Goal: Task Accomplishment & Management: Manage account settings

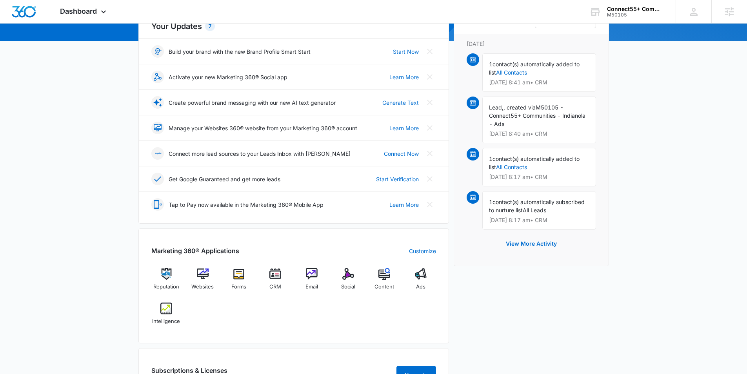
scroll to position [103, 0]
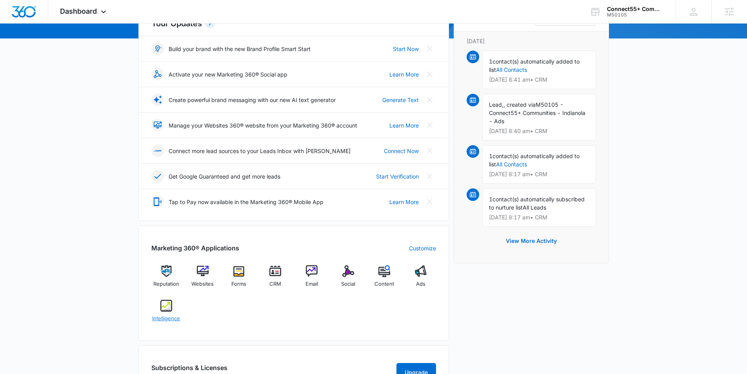
click at [163, 307] on img at bounding box center [166, 306] width 12 height 12
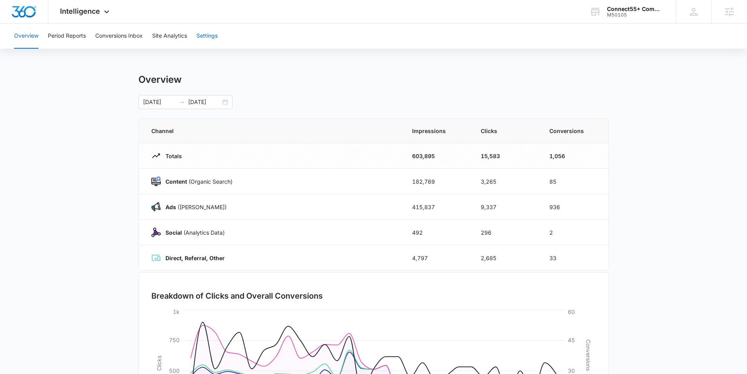
click at [213, 35] on button "Settings" at bounding box center [206, 36] width 21 height 25
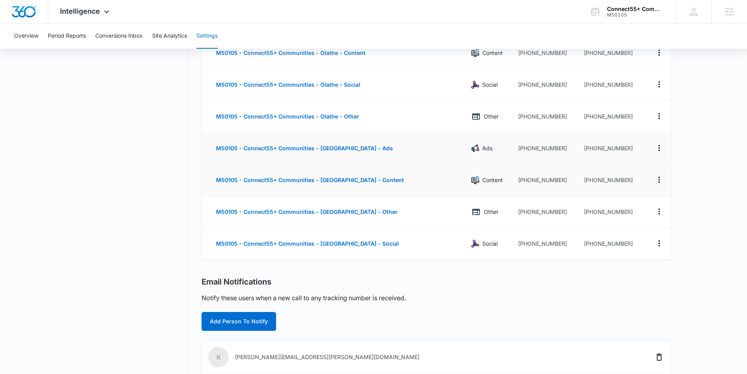
scroll to position [1221, 0]
click at [660, 149] on icon "Actions" at bounding box center [658, 146] width 9 height 9
click at [623, 140] on div "Edit" at bounding box center [622, 140] width 16 height 5
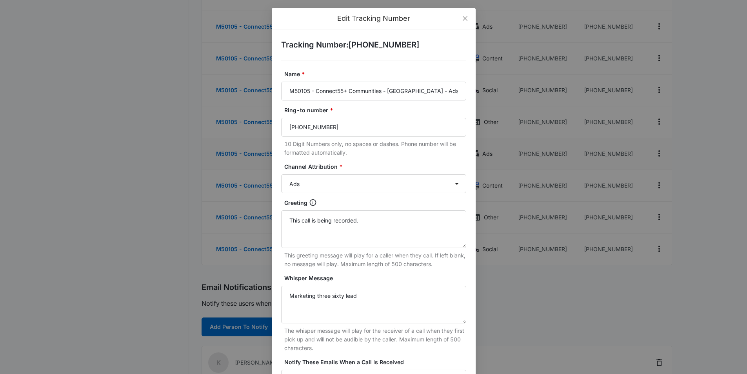
scroll to position [1202, 0]
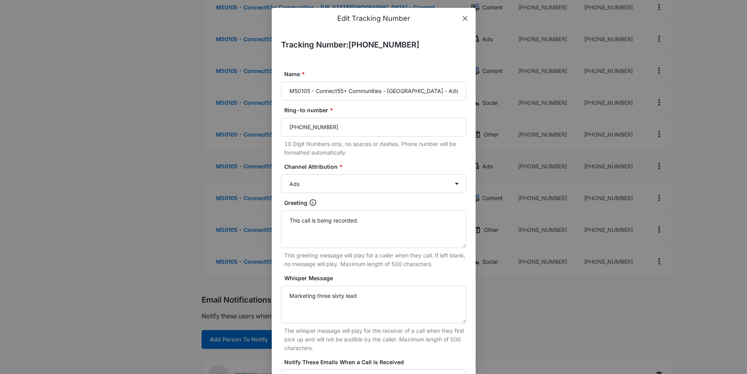
click at [465, 18] on icon "close" at bounding box center [465, 18] width 6 height 6
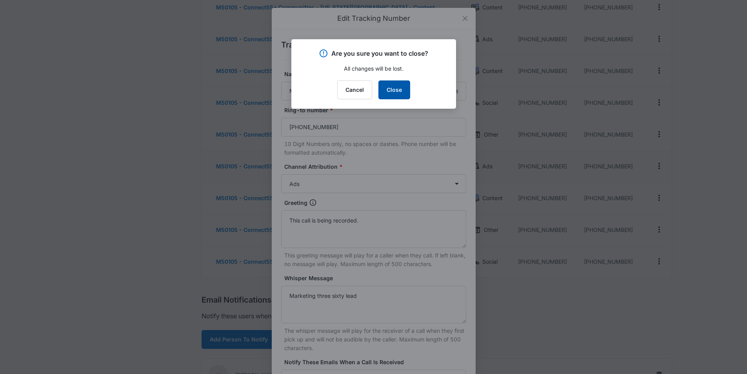
click at [396, 90] on button "Close" at bounding box center [394, 89] width 32 height 19
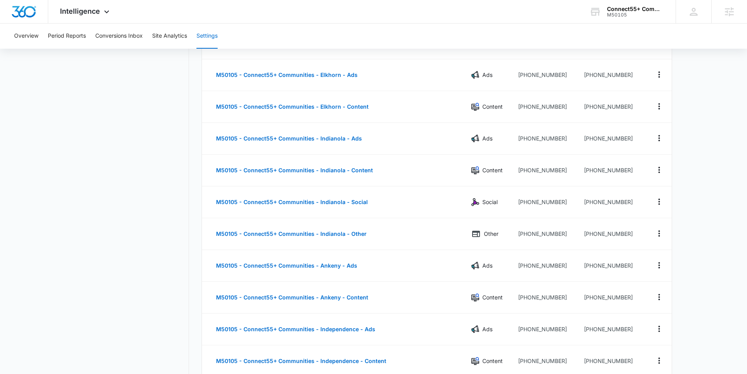
scroll to position [356, 0]
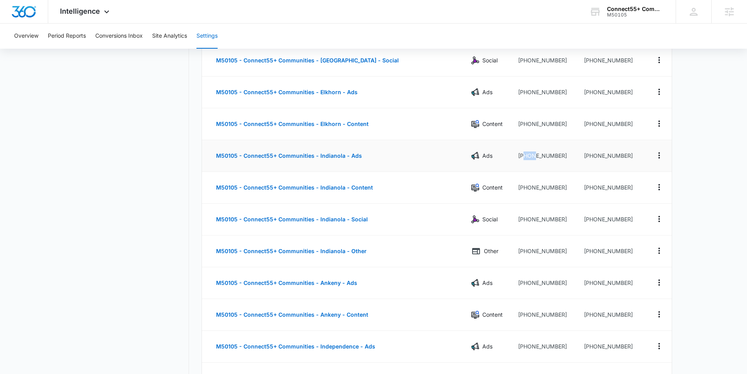
drag, startPoint x: 513, startPoint y: 156, endPoint x: 509, endPoint y: 155, distance: 4.3
click at [512, 155] on td "+15157383626" at bounding box center [545, 156] width 66 height 32
copy td "515"
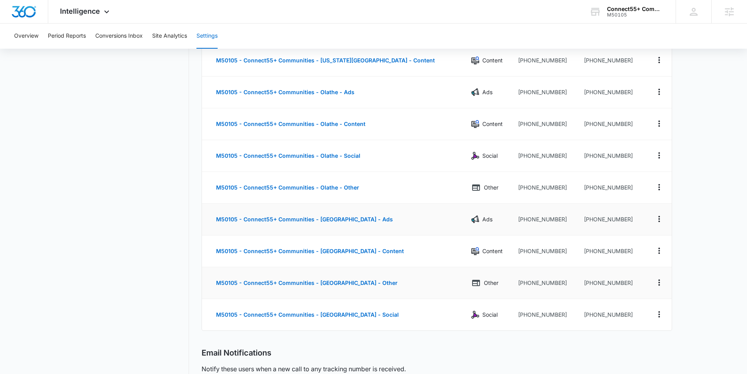
scroll to position [1149, 0]
click at [661, 315] on icon "Actions" at bounding box center [658, 314] width 9 height 9
click at [633, 319] on button "Delete" at bounding box center [627, 318] width 45 height 12
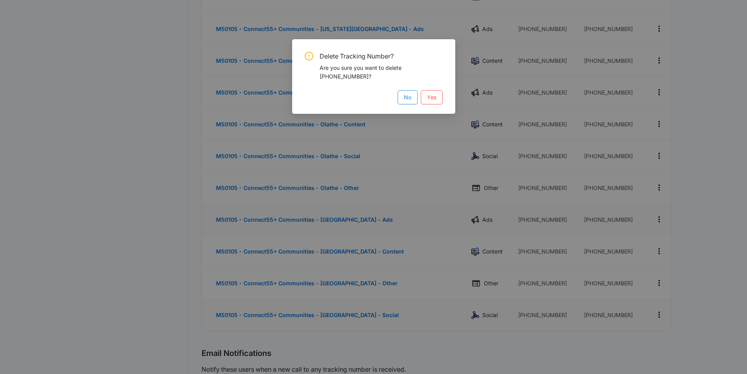
click at [407, 98] on span "No" at bounding box center [407, 97] width 7 height 9
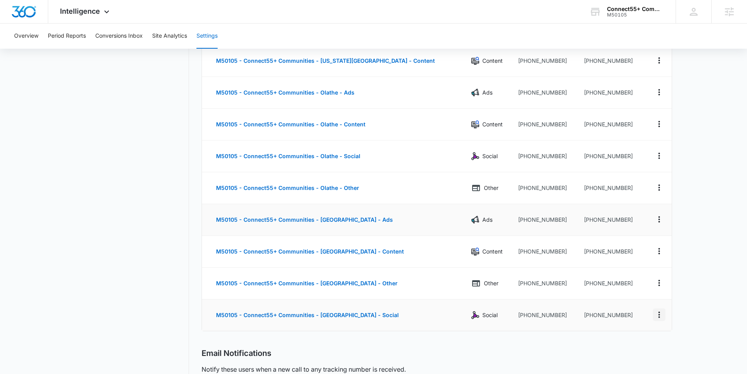
click at [659, 314] on icon "Actions" at bounding box center [659, 314] width 2 height 6
click at [625, 320] on div "Delete" at bounding box center [622, 317] width 16 height 5
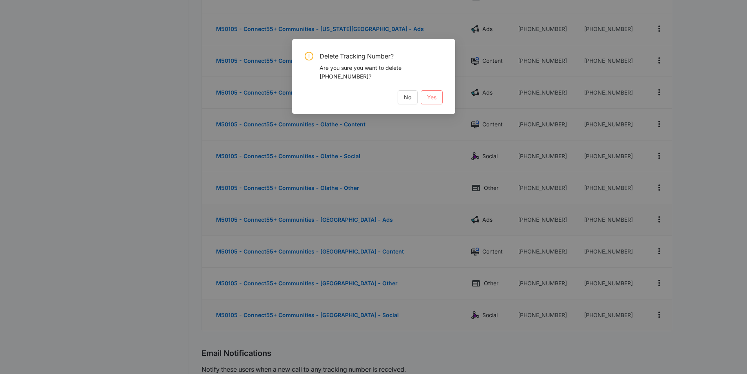
click at [436, 98] on span "Yes" at bounding box center [431, 97] width 9 height 9
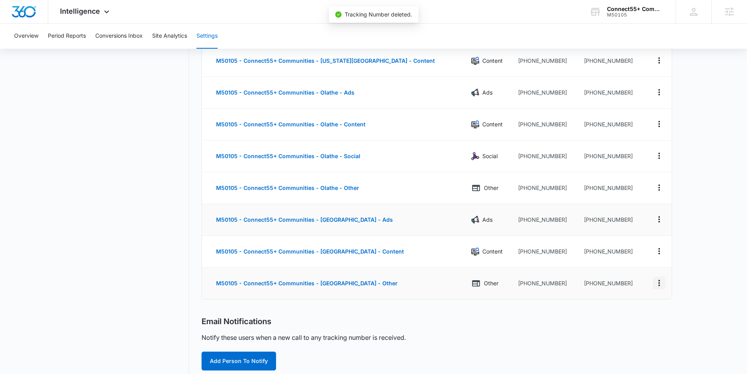
click at [654, 283] on icon "Actions" at bounding box center [658, 282] width 9 height 9
click at [633, 287] on button "Delete" at bounding box center [627, 286] width 45 height 12
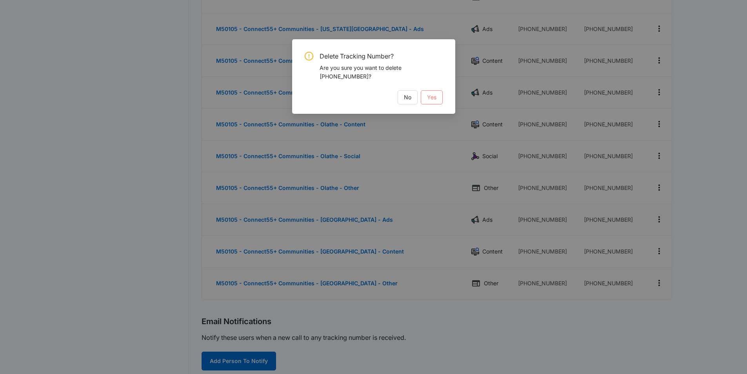
click at [425, 91] on button "Yes" at bounding box center [432, 97] width 22 height 14
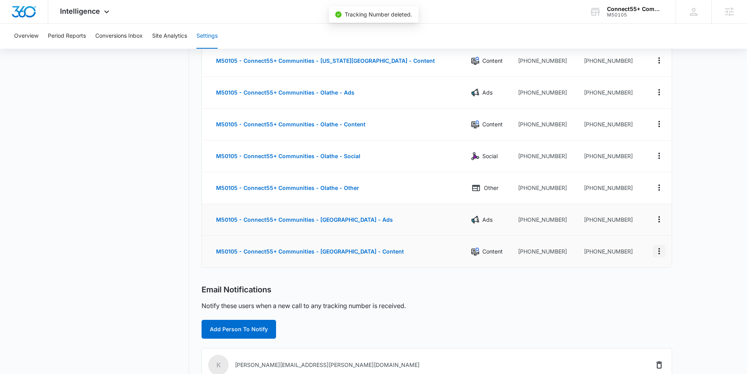
click at [661, 253] on icon "Actions" at bounding box center [658, 250] width 9 height 9
click at [627, 254] on div "Delete" at bounding box center [622, 254] width 16 height 5
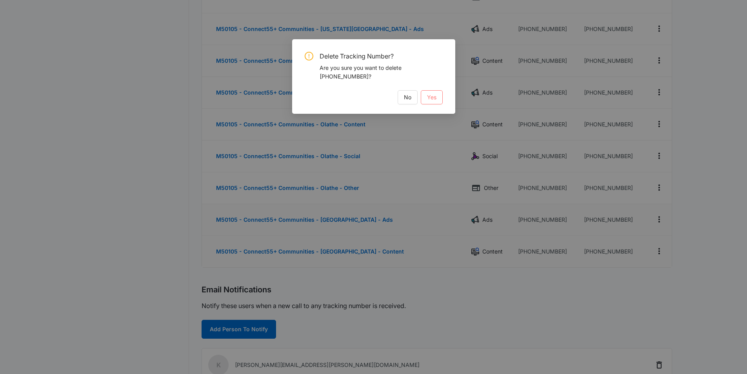
click at [431, 93] on span "Yes" at bounding box center [431, 97] width 9 height 9
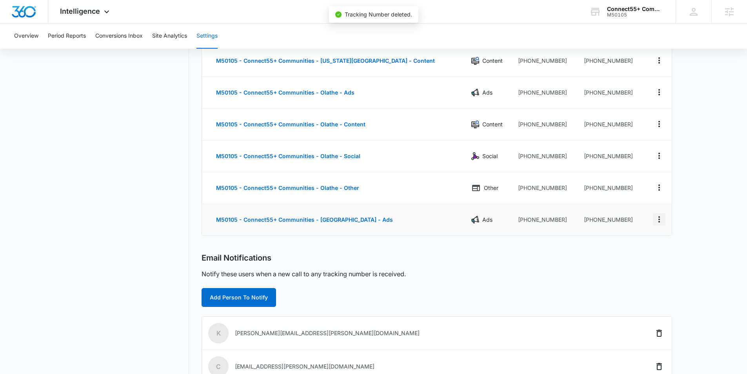
click at [659, 222] on icon "Actions" at bounding box center [659, 219] width 2 height 6
click at [623, 222] on div "Delete" at bounding box center [622, 222] width 16 height 5
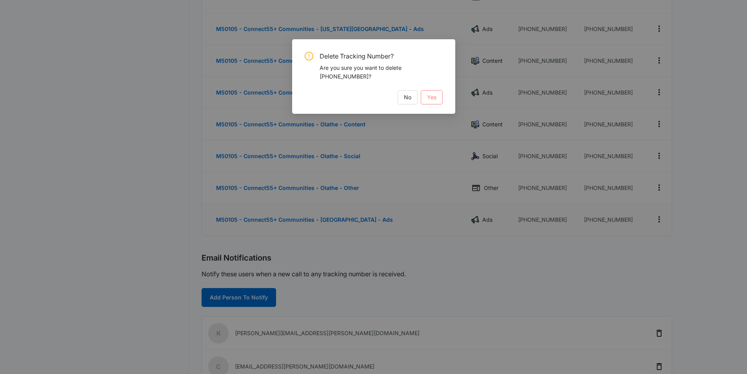
click at [431, 96] on span "Yes" at bounding box center [431, 97] width 9 height 9
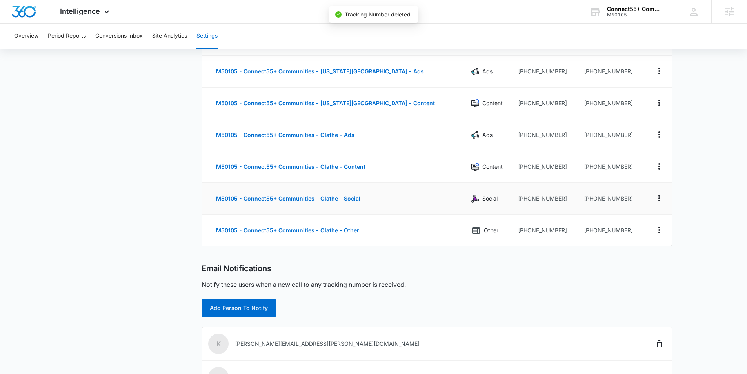
scroll to position [1105, 0]
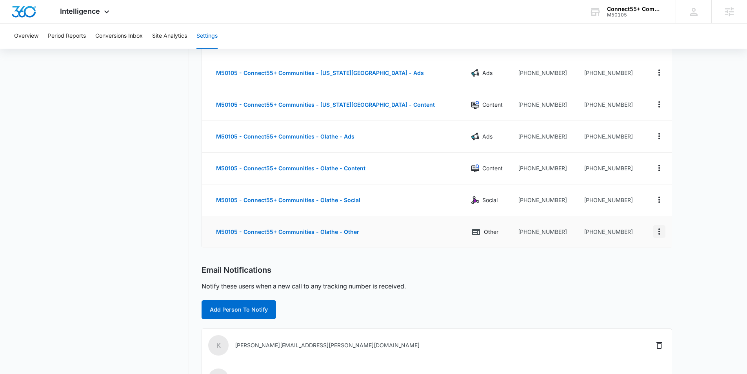
click at [657, 233] on icon "Actions" at bounding box center [658, 231] width 9 height 9
click at [628, 236] on div "Delete" at bounding box center [622, 234] width 16 height 5
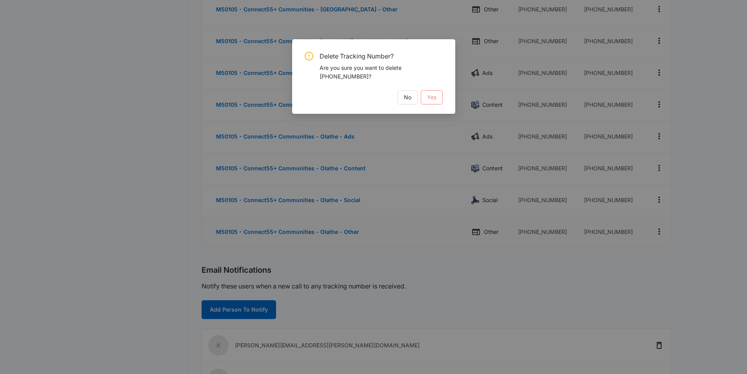
click at [429, 95] on span "Yes" at bounding box center [431, 97] width 9 height 9
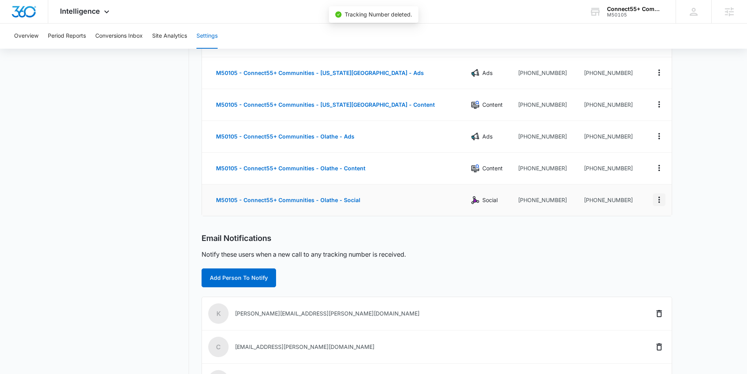
click at [658, 203] on icon "Actions" at bounding box center [658, 199] width 9 height 9
click at [628, 206] on button "Delete" at bounding box center [627, 203] width 45 height 12
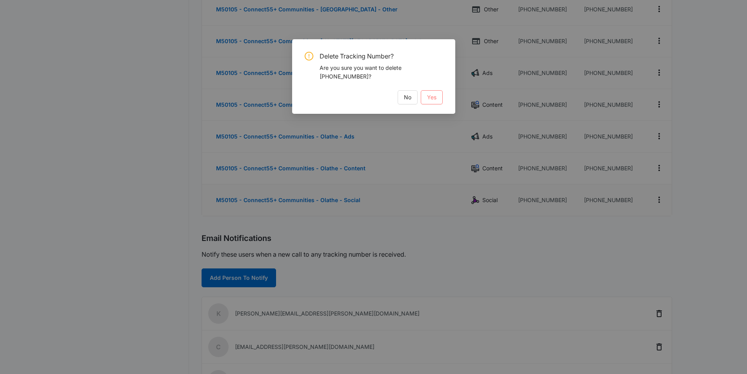
click at [436, 94] on button "Yes" at bounding box center [432, 97] width 22 height 14
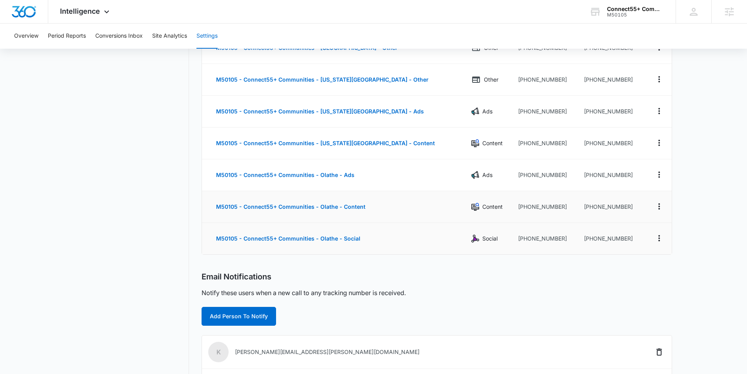
scroll to position [1066, 0]
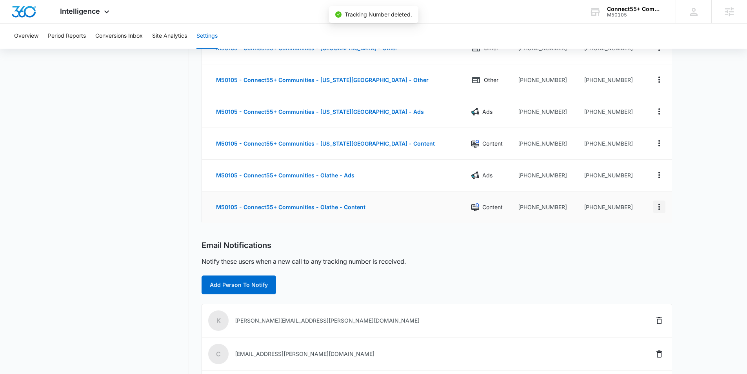
click at [656, 209] on icon "Actions" at bounding box center [658, 206] width 9 height 9
click at [632, 212] on button "Delete" at bounding box center [627, 210] width 45 height 12
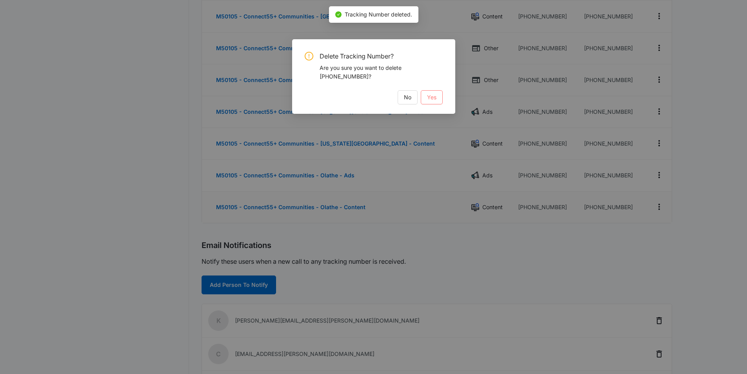
click at [439, 96] on button "Yes" at bounding box center [432, 97] width 22 height 14
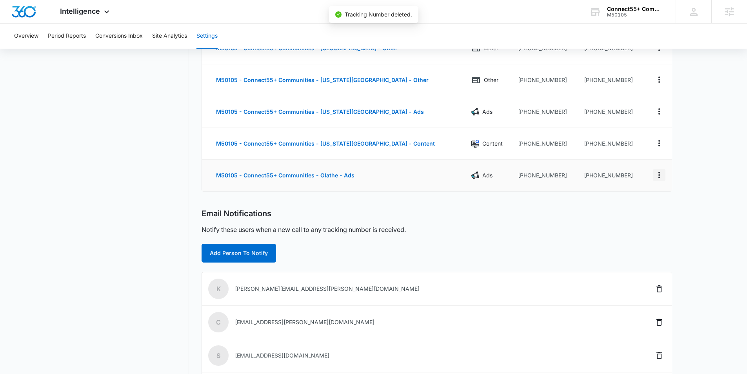
click at [657, 174] on icon "Actions" at bounding box center [658, 174] width 9 height 9
click at [635, 176] on button "Delete" at bounding box center [627, 179] width 45 height 12
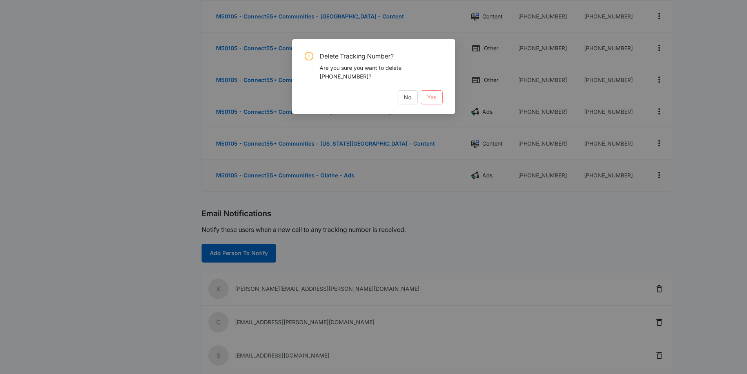
click at [436, 97] on button "Yes" at bounding box center [432, 97] width 22 height 14
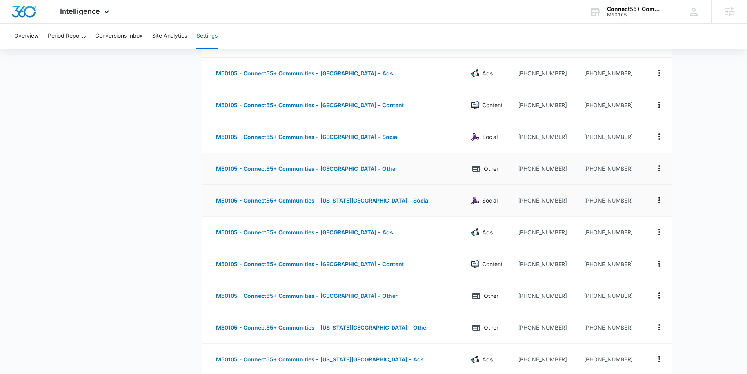
scroll to position [815, 0]
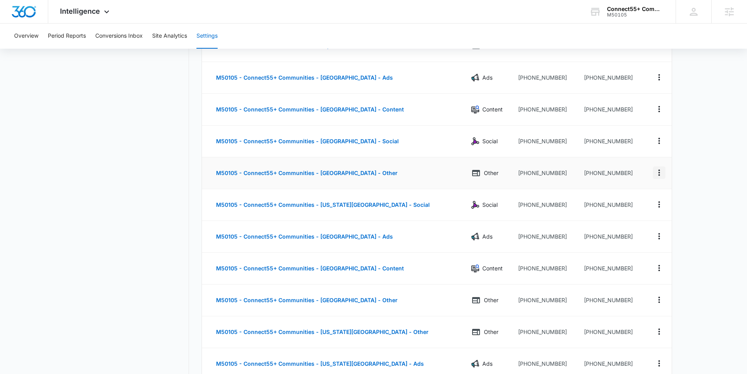
click at [664, 171] on button "Actions" at bounding box center [659, 172] width 13 height 13
click at [628, 180] on div "Delete" at bounding box center [622, 178] width 16 height 5
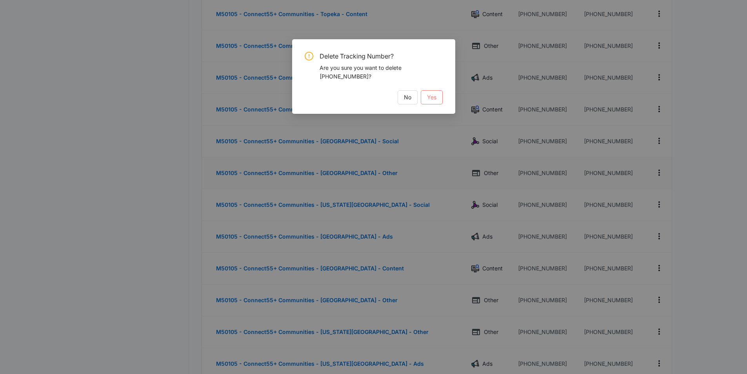
click at [438, 98] on button "Yes" at bounding box center [432, 97] width 22 height 14
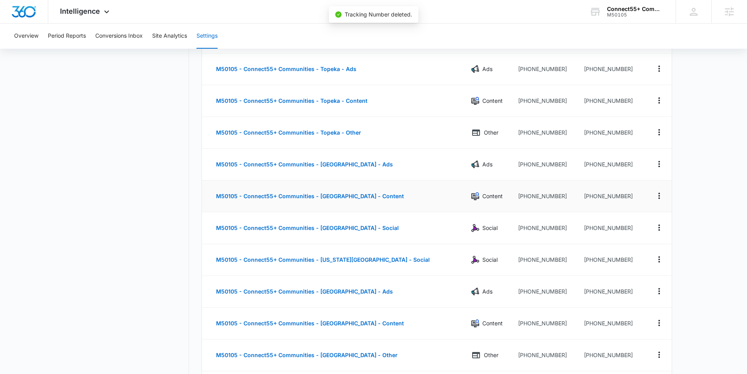
scroll to position [728, 0]
click at [655, 229] on icon "Actions" at bounding box center [658, 227] width 9 height 9
click at [641, 233] on button "Delete" at bounding box center [627, 234] width 45 height 12
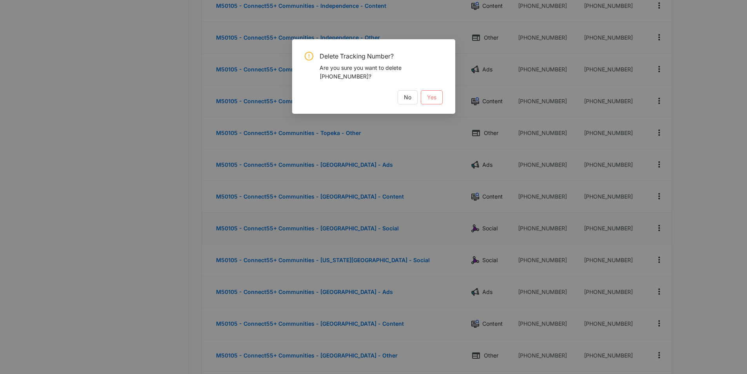
click at [431, 97] on span "Yes" at bounding box center [431, 97] width 9 height 9
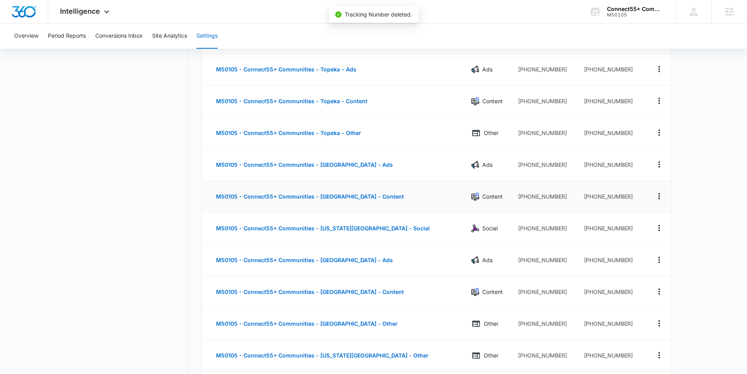
scroll to position [727, 0]
click at [657, 194] on icon "Actions" at bounding box center [658, 196] width 9 height 9
click at [616, 203] on div "Delete" at bounding box center [622, 202] width 16 height 5
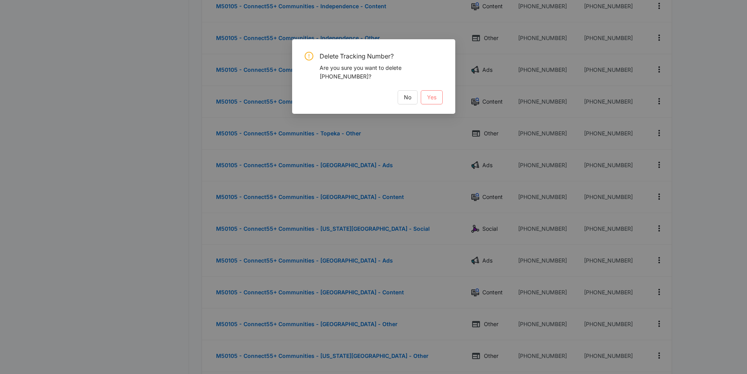
click at [427, 99] on span "Yes" at bounding box center [431, 97] width 9 height 9
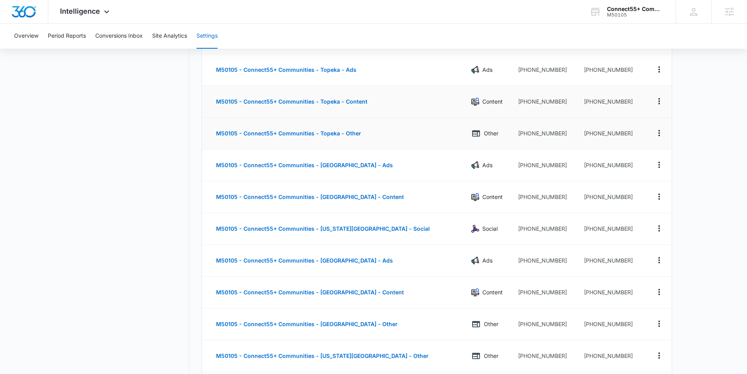
scroll to position [725, 0]
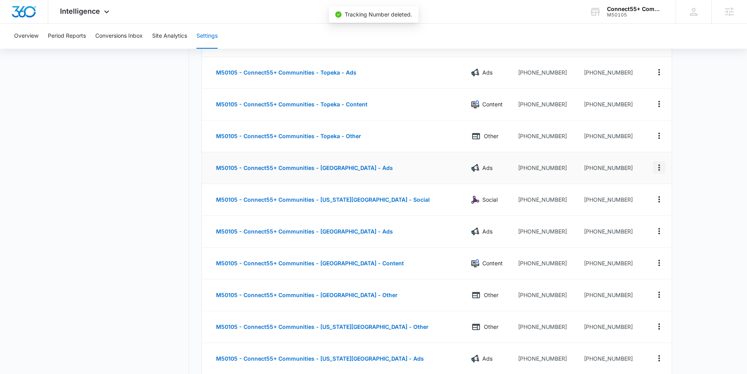
click at [658, 166] on icon "Actions" at bounding box center [658, 167] width 9 height 9
click at [621, 174] on div "Delete" at bounding box center [622, 173] width 16 height 5
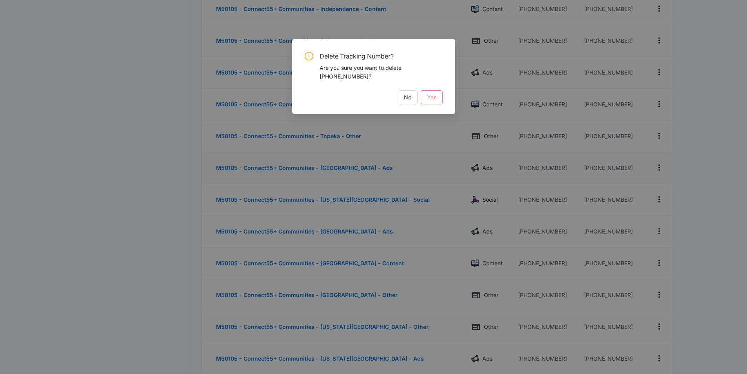
click at [433, 99] on span "Yes" at bounding box center [431, 97] width 9 height 9
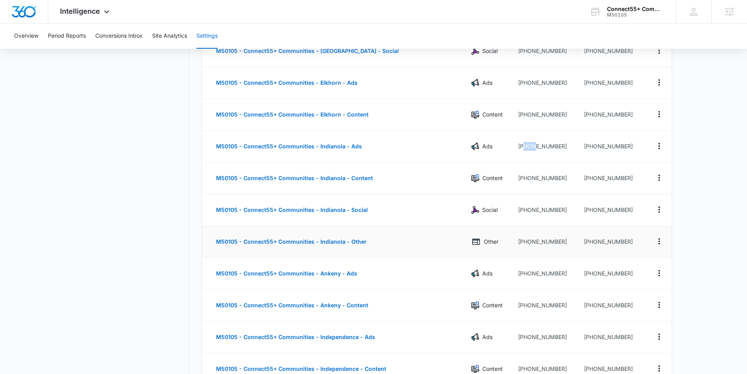
scroll to position [365, 0]
click at [660, 242] on icon "Actions" at bounding box center [658, 241] width 9 height 9
click at [616, 249] on div "Delete" at bounding box center [622, 247] width 16 height 5
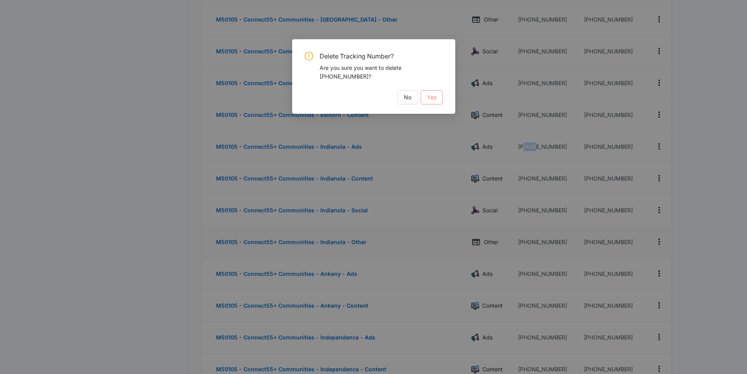
click at [437, 96] on button "Yes" at bounding box center [432, 97] width 22 height 14
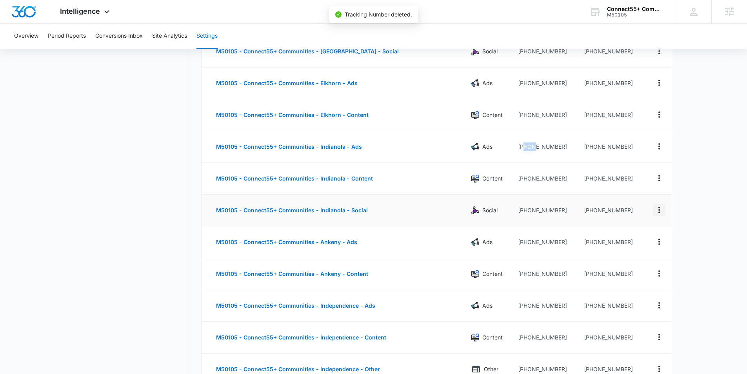
click at [664, 213] on button "Actions" at bounding box center [659, 209] width 13 height 13
click at [632, 218] on button "Delete" at bounding box center [627, 216] width 45 height 12
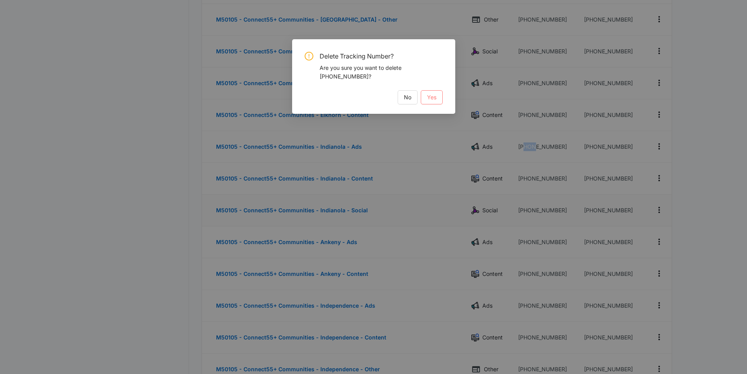
click at [436, 98] on button "Yes" at bounding box center [432, 97] width 22 height 14
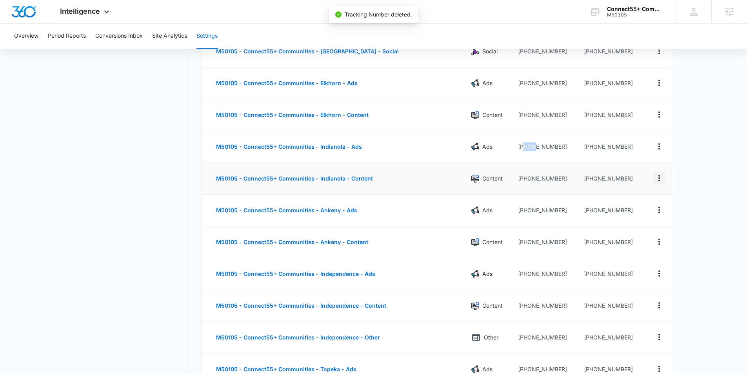
click at [662, 176] on icon "Actions" at bounding box center [658, 177] width 9 height 9
click at [633, 183] on button "Delete" at bounding box center [627, 184] width 45 height 12
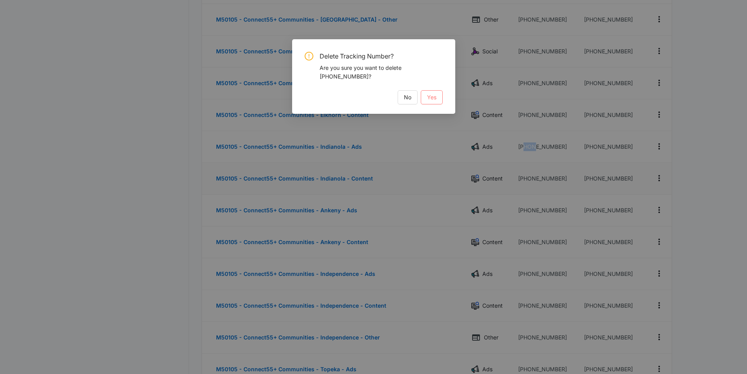
click at [433, 93] on span "Yes" at bounding box center [431, 97] width 9 height 9
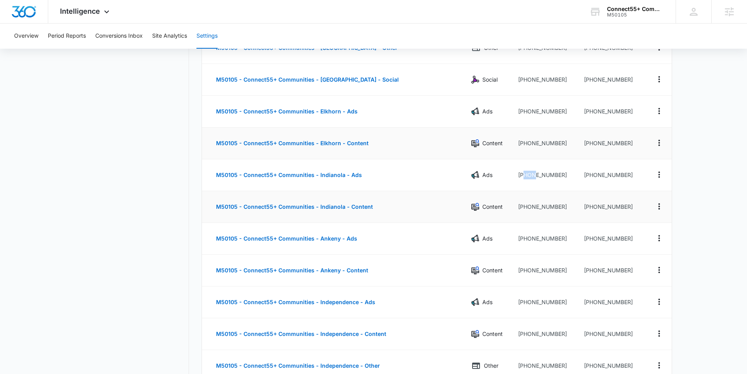
scroll to position [334, 0]
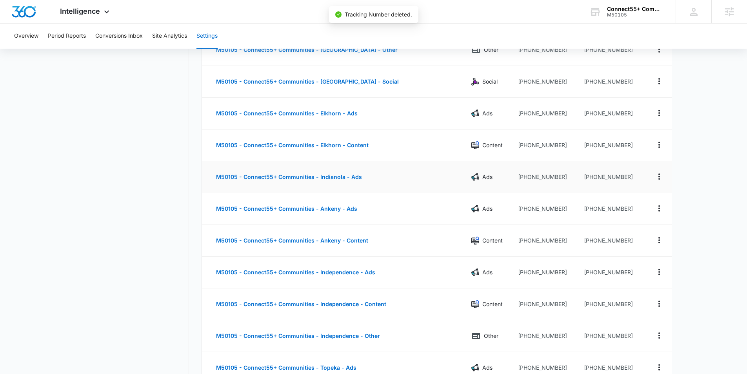
click at [652, 175] on td at bounding box center [658, 177] width 27 height 32
click at [656, 176] on icon "Actions" at bounding box center [658, 176] width 9 height 9
click at [627, 180] on div "Delete" at bounding box center [622, 182] width 16 height 5
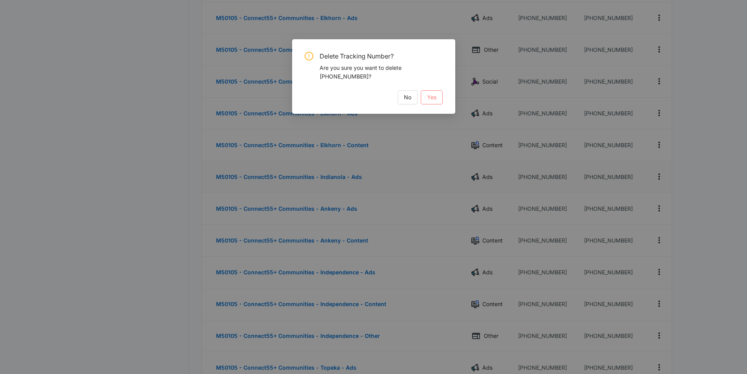
click at [434, 93] on span "Yes" at bounding box center [431, 97] width 9 height 9
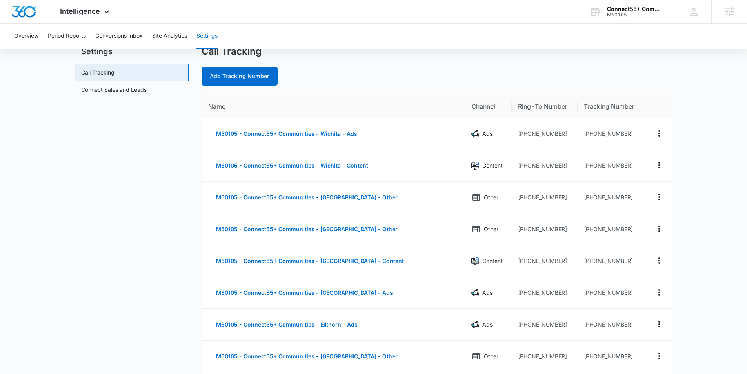
scroll to position [0, 0]
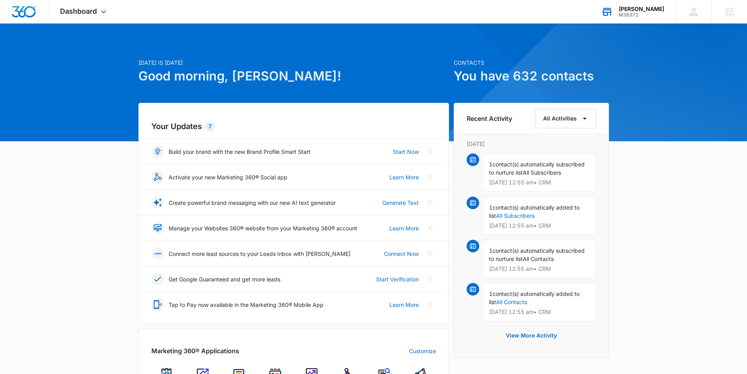
click at [654, 12] on div "M38372" at bounding box center [641, 14] width 45 height 5
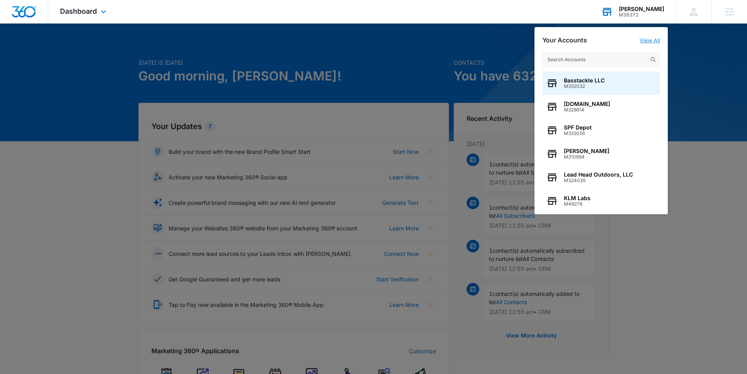
click at [645, 39] on link "View All" at bounding box center [649, 40] width 20 height 7
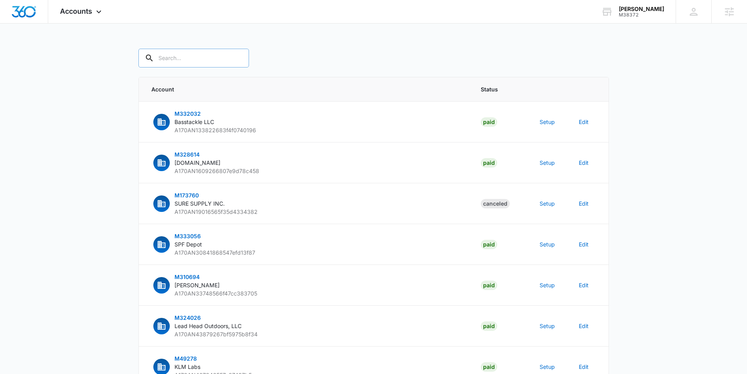
click at [191, 58] on input "text" at bounding box center [193, 58] width 111 height 19
paste input "M38372"
type input "M38372"
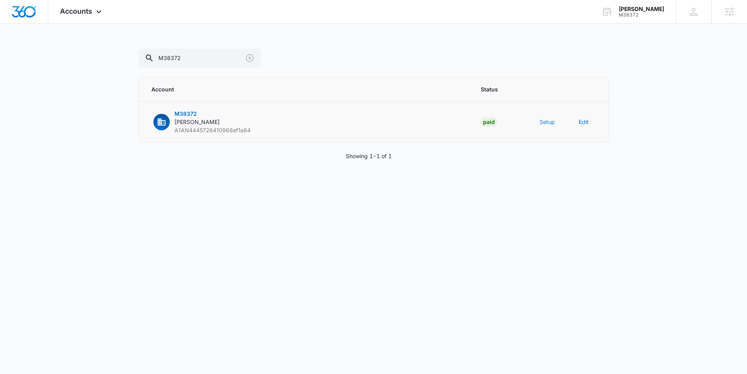
click at [548, 121] on button "Setup" at bounding box center [546, 122] width 15 height 8
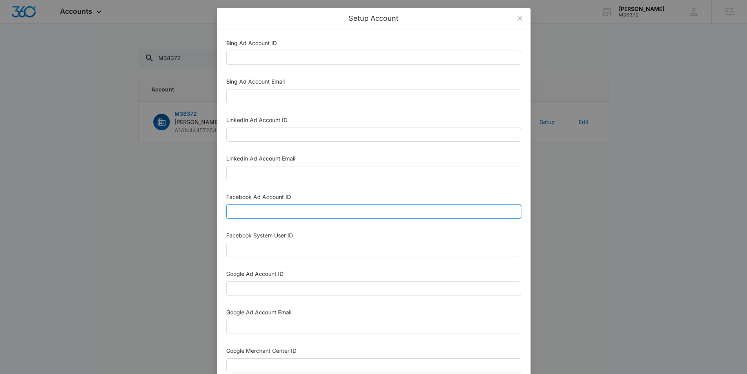
click at [363, 213] on input "Facebook Ad Account ID" at bounding box center [373, 211] width 295 height 14
paste input "218576673850416"
click at [240, 210] on input "218576673850416" at bounding box center [373, 211] width 295 height 14
type input "218576673850416"
click at [347, 252] on input "Facebook System User ID" at bounding box center [373, 250] width 295 height 14
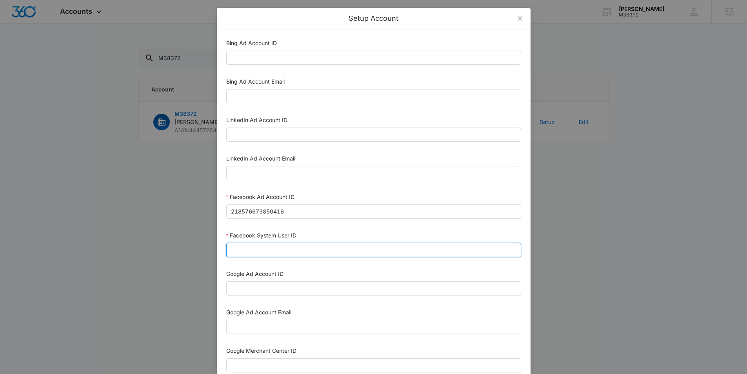
paste input "1023954259108897"
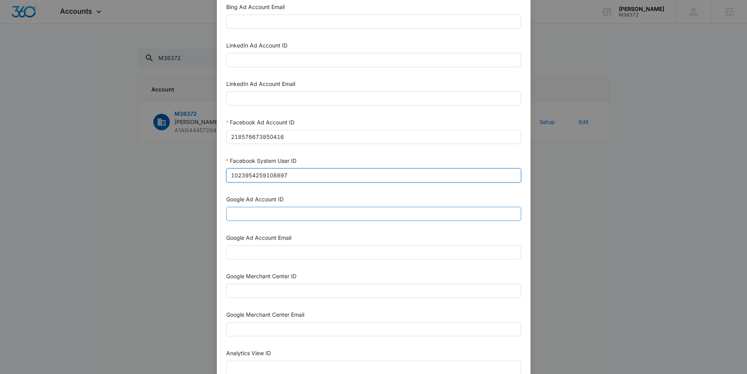
scroll to position [83, 0]
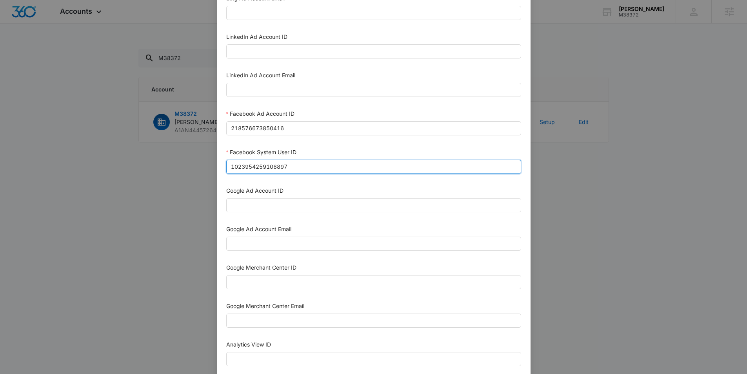
type input "1023954259108897"
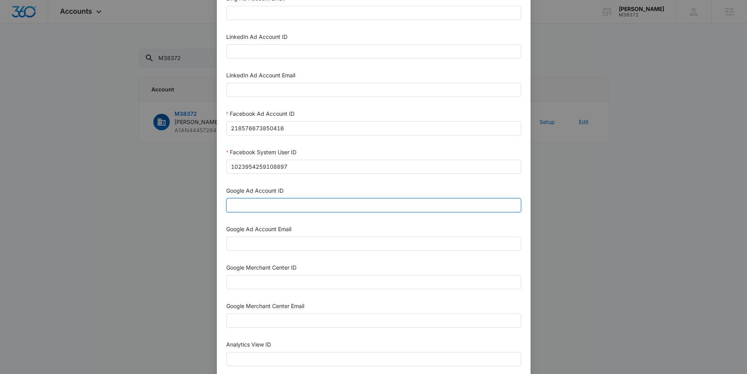
click at [279, 205] on input "Google Ad Account ID" at bounding box center [373, 205] width 295 height 14
paste input "154-422-5162"
type input "154-422-5162"
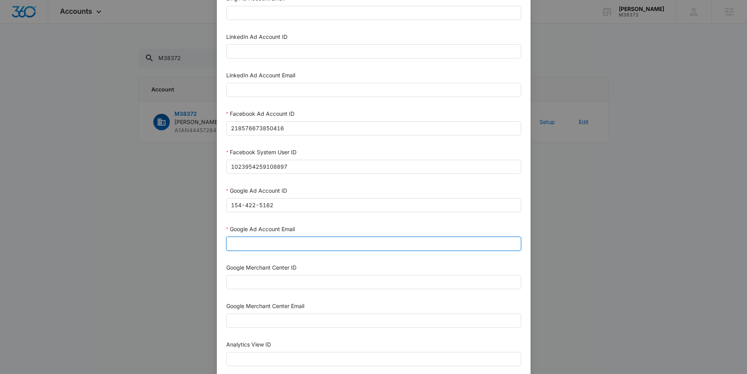
click at [299, 245] on input "Google Ad Account Email" at bounding box center [373, 243] width 295 height 14
click at [263, 245] on input "Google Ad Account Email" at bounding box center [373, 243] width 295 height 14
paste input "m360+accounts1030@madwiremedia.com"
type input "m360+accounts1030@madwiremedia.com"
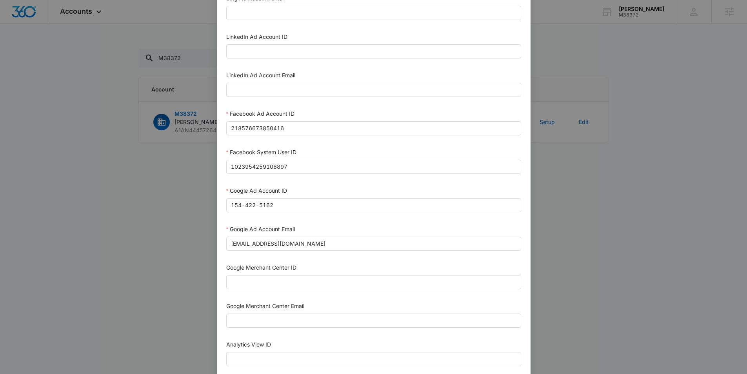
click at [412, 269] on div "Google Merchant Center ID" at bounding box center [373, 269] width 295 height 12
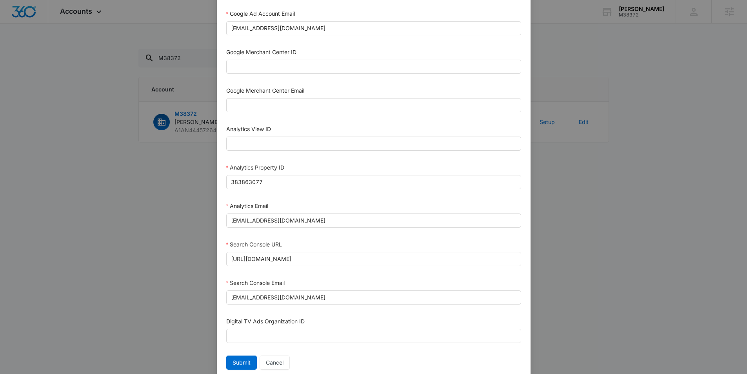
scroll to position [303, 0]
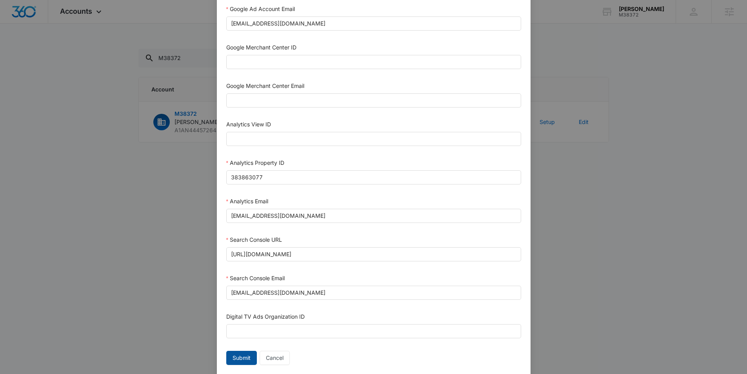
click at [238, 357] on span "Submit" at bounding box center [242, 357] width 18 height 9
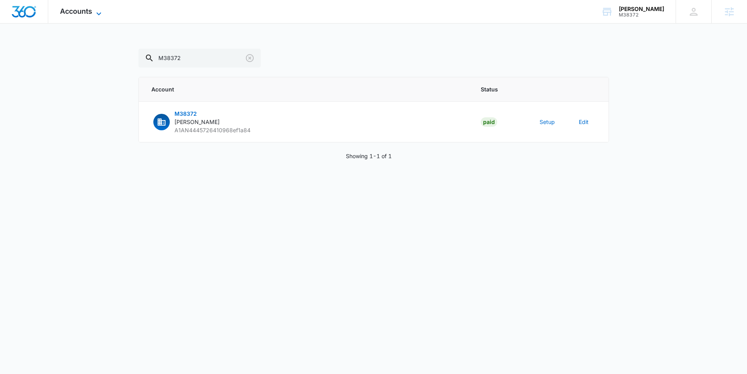
click at [77, 9] on span "Accounts" at bounding box center [76, 11] width 32 height 8
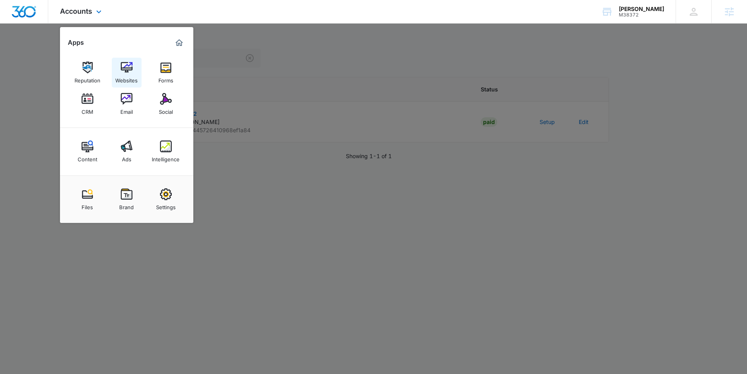
click at [123, 65] on img at bounding box center [127, 68] width 12 height 12
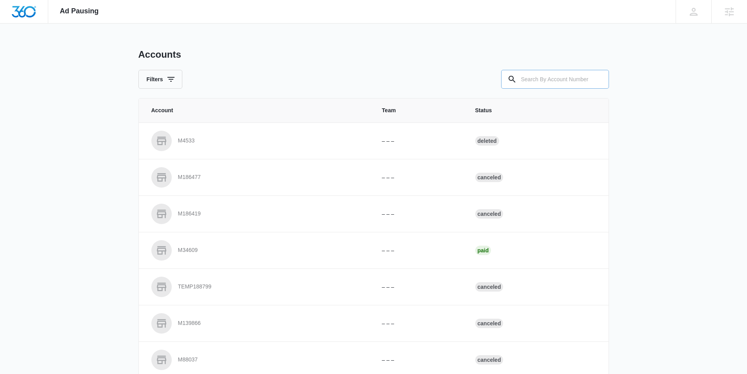
click at [546, 78] on input "text" at bounding box center [555, 79] width 108 height 19
paste input "M38372"
type input "M38372"
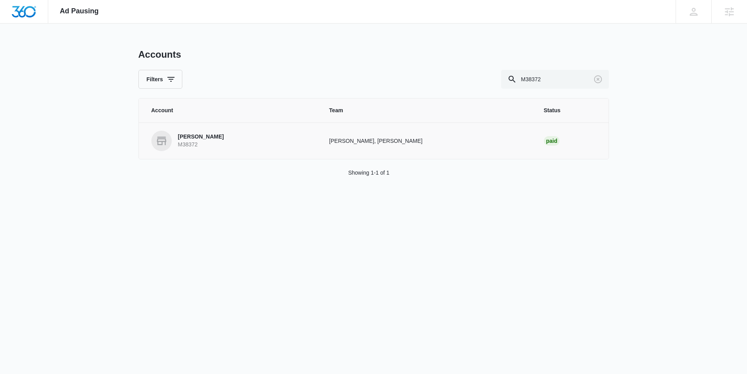
click at [195, 141] on p "M38372" at bounding box center [201, 145] width 46 height 8
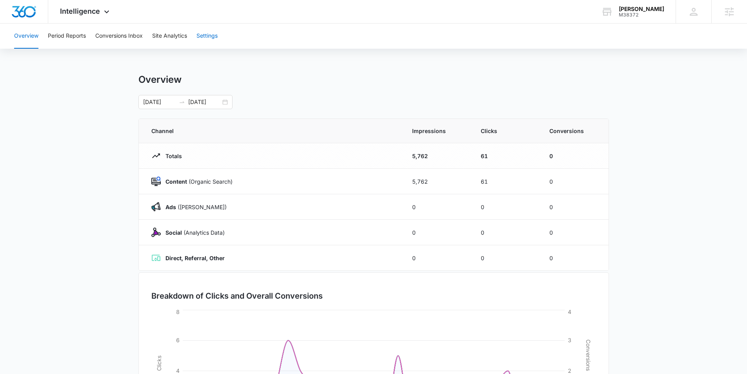
click at [214, 40] on button "Settings" at bounding box center [206, 36] width 21 height 25
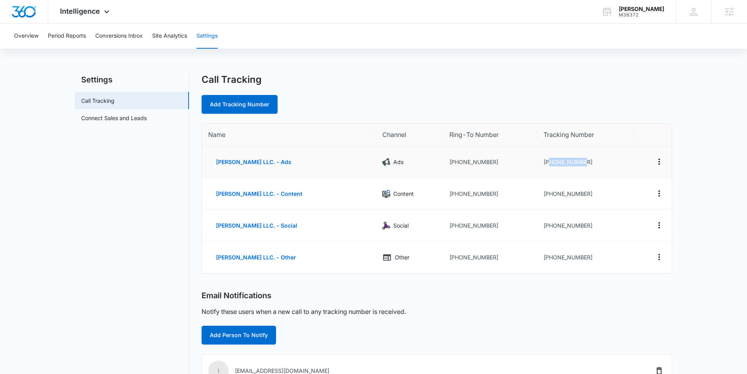
drag, startPoint x: 582, startPoint y: 161, endPoint x: 538, endPoint y: 161, distance: 43.5
click at [538, 161] on td "[PHONE_NUMBER]" at bounding box center [585, 162] width 96 height 32
copy td "8135884065"
click at [127, 120] on link "Connect Sales and Leads" at bounding box center [113, 118] width 65 height 8
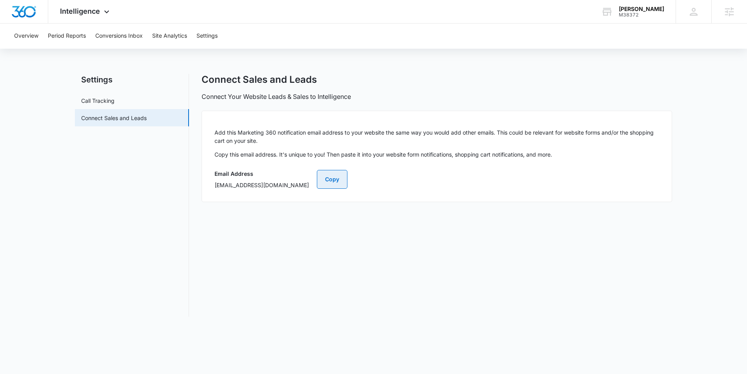
click at [347, 178] on button "Copy" at bounding box center [332, 179] width 31 height 19
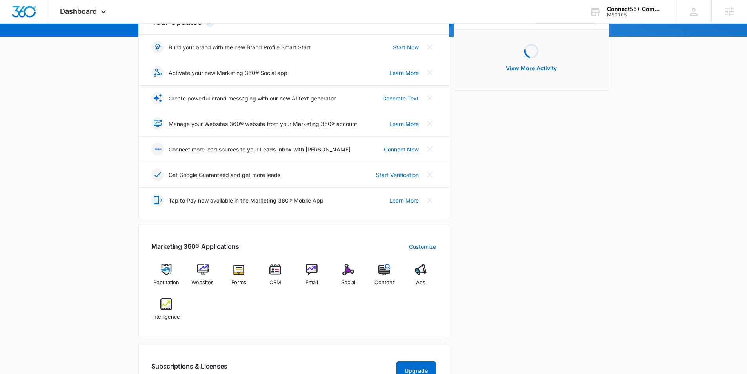
scroll to position [124, 0]
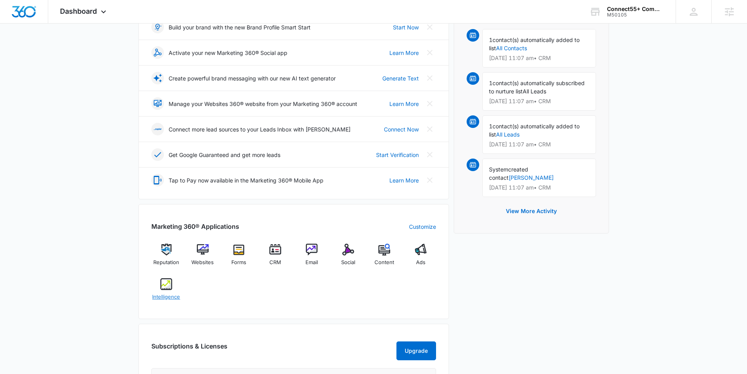
click at [166, 285] on img at bounding box center [166, 284] width 12 height 12
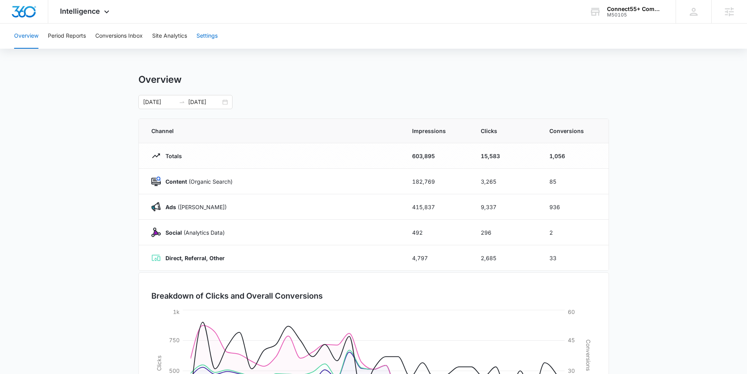
click at [202, 39] on button "Settings" at bounding box center [206, 36] width 21 height 25
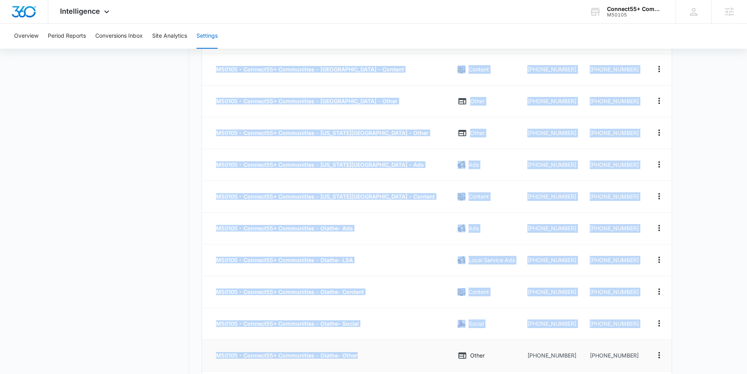
scroll to position [1081, 0]
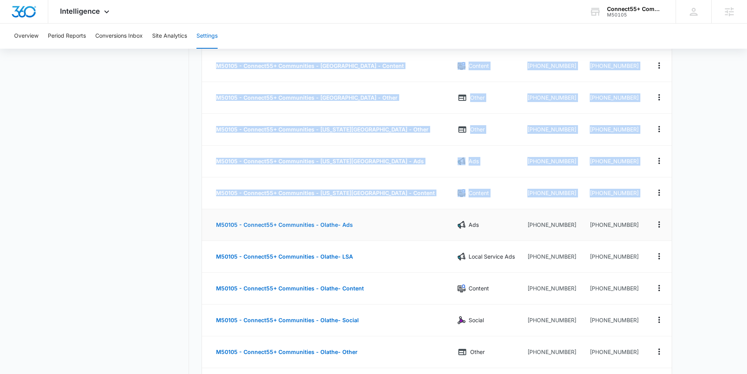
drag, startPoint x: 688, startPoint y: 329, endPoint x: 213, endPoint y: 221, distance: 487.7
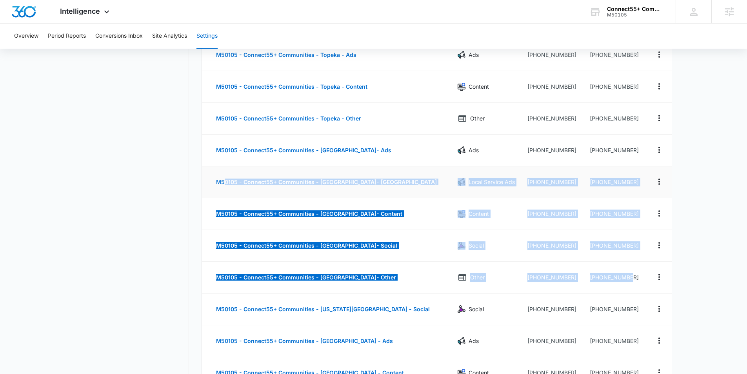
scroll to position [776, 0]
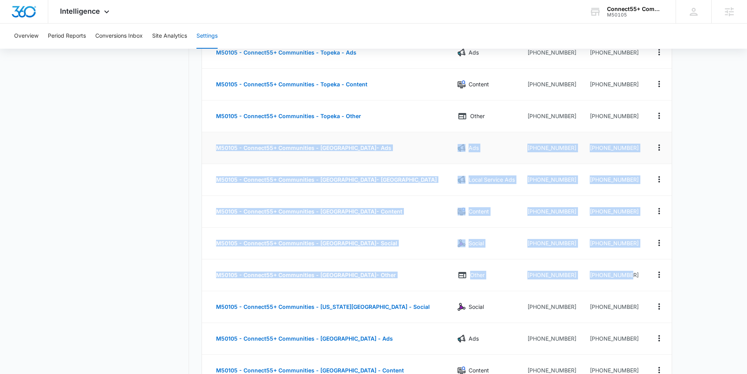
drag, startPoint x: 630, startPoint y: 278, endPoint x: 205, endPoint y: 138, distance: 447.2
click at [205, 138] on tbody "M50105 - Connect55+ Communities - Wichita - Ads Ads [PHONE_NUMBER] [PHONE_NUMBE…" at bounding box center [437, 100] width 470 height 1460
copy tbody "M50105 - Connect55+ Communities - [GEOGRAPHIC_DATA]- Ads Ads [PHONE_NUMBER] [PH…"
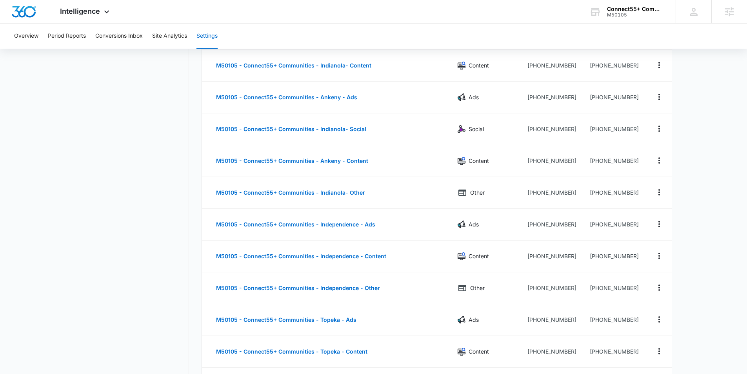
scroll to position [498, 0]
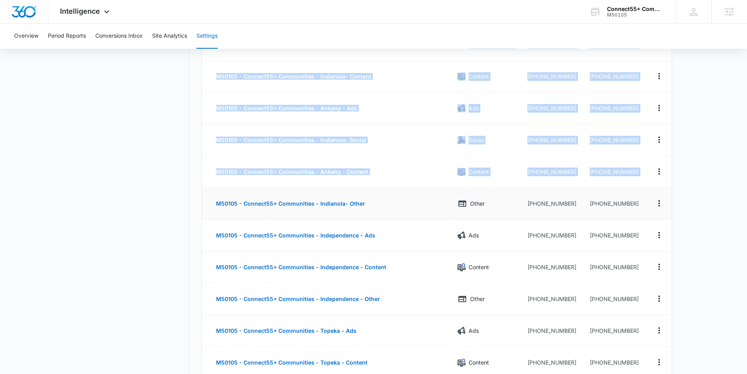
drag, startPoint x: 692, startPoint y: 203, endPoint x: 361, endPoint y: 188, distance: 330.9
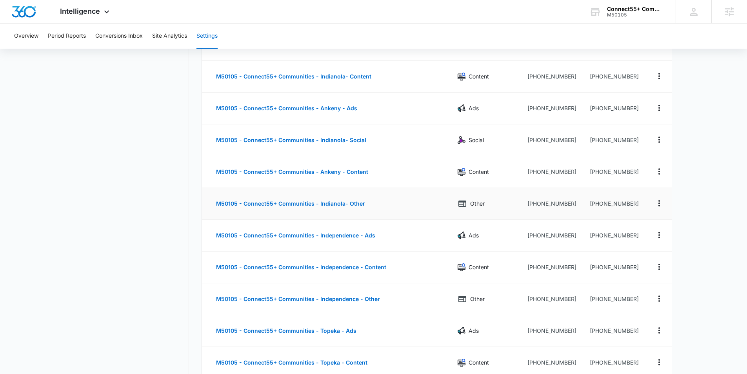
click at [202, 206] on td "M50105 - Connect55+ Communities - Indianola- Other" at bounding box center [326, 204] width 249 height 32
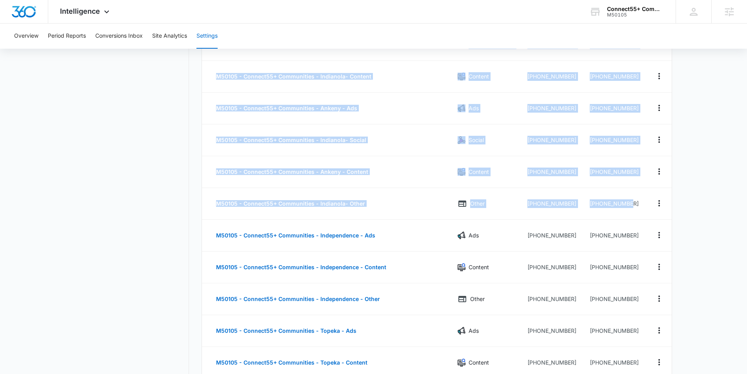
drag, startPoint x: 590, startPoint y: 201, endPoint x: 199, endPoint y: 192, distance: 391.4
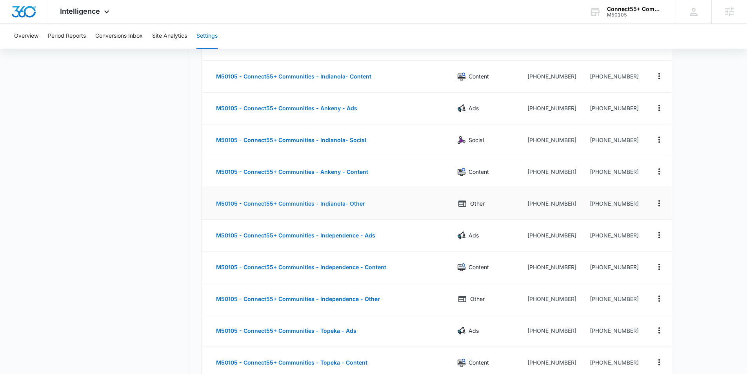
drag, startPoint x: 200, startPoint y: 200, endPoint x: 226, endPoint y: 197, distance: 26.1
drag, startPoint x: 640, startPoint y: 206, endPoint x: 209, endPoint y: 198, distance: 431.8
click at [209, 198] on tr "M50105 - Connect55+ Communities - Indianola- Other Other [PHONE_NUMBER] [PHONE_…" at bounding box center [437, 204] width 470 height 32
copy tr "M50105 - Connect55+ Communities - Indianola- Other Other [PHONE_NUMBER] [PHONE_…"
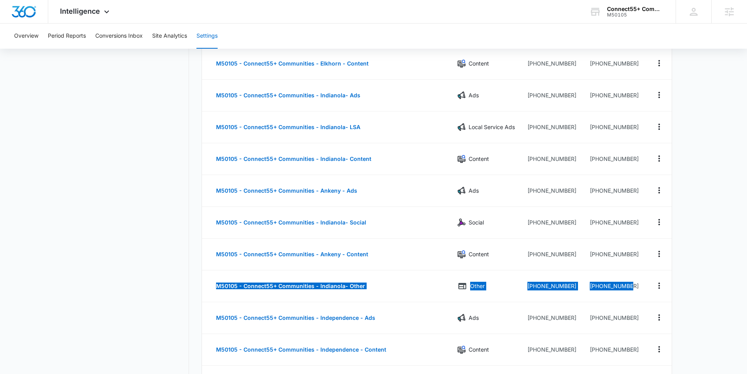
scroll to position [413, 0]
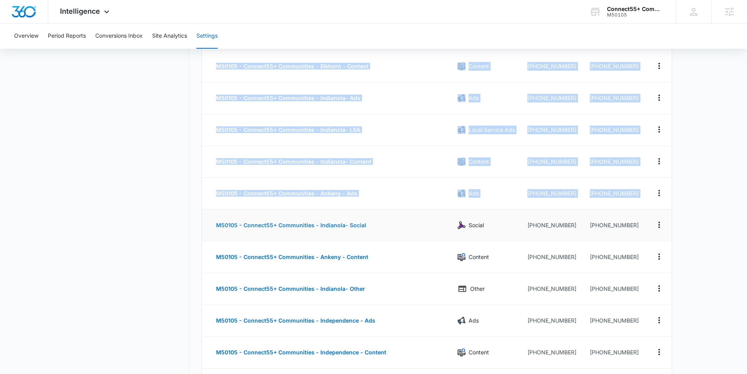
drag, startPoint x: 685, startPoint y: 223, endPoint x: 298, endPoint y: 216, distance: 387.0
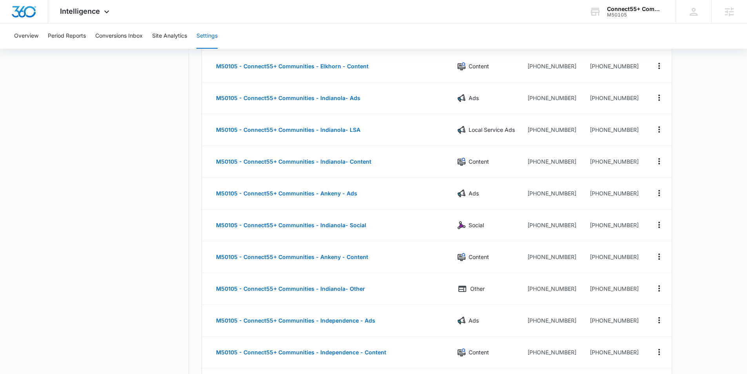
drag, startPoint x: 208, startPoint y: 221, endPoint x: 640, endPoint y: 224, distance: 431.7
click at [623, 222] on tr "M50105 - Connect55+ Communities - Indianola- Social Social [PHONE_NUMBER] [PHON…" at bounding box center [437, 225] width 470 height 32
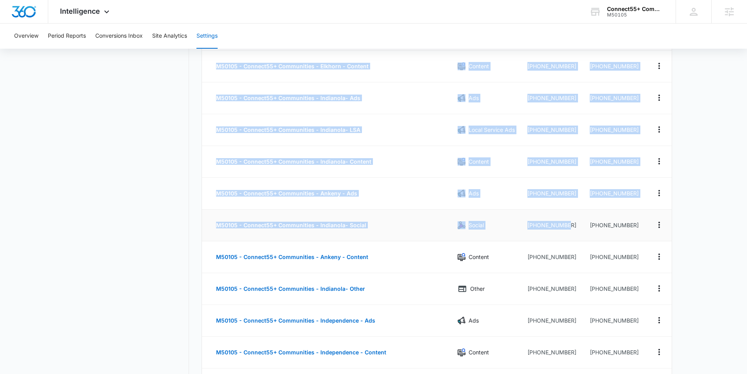
drag, startPoint x: 681, startPoint y: 226, endPoint x: 420, endPoint y: 223, distance: 261.1
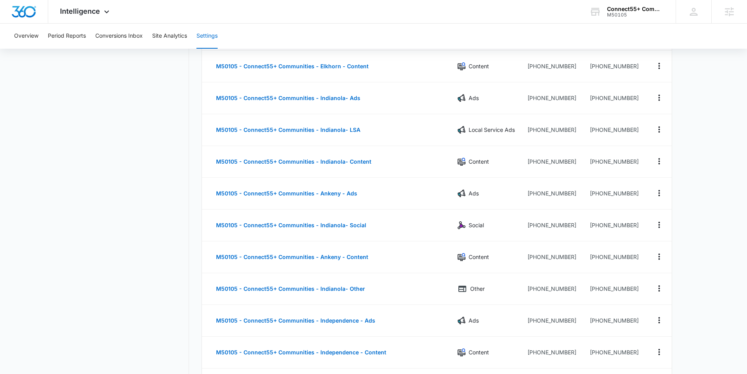
drag, startPoint x: 619, startPoint y: 224, endPoint x: 213, endPoint y: 223, distance: 406.2
click at [213, 223] on tr "M50105 - Connect55+ Communities - Indianola- Social Social [PHONE_NUMBER] [PHON…" at bounding box center [437, 225] width 470 height 32
copy tr "M50105 - Connect55+ Communities - Indianola- Social Social [PHONE_NUMBER] [PHON…"
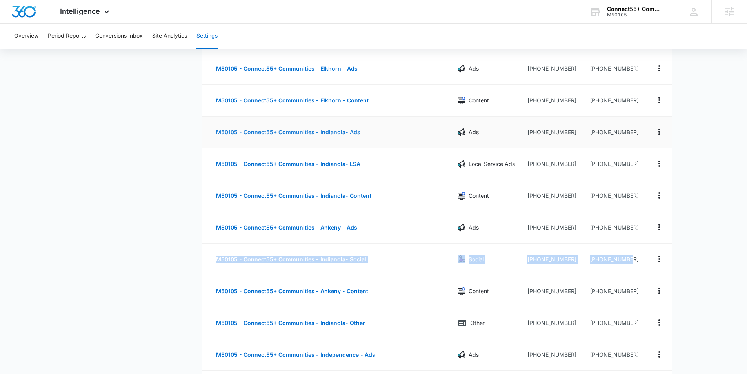
scroll to position [381, 0]
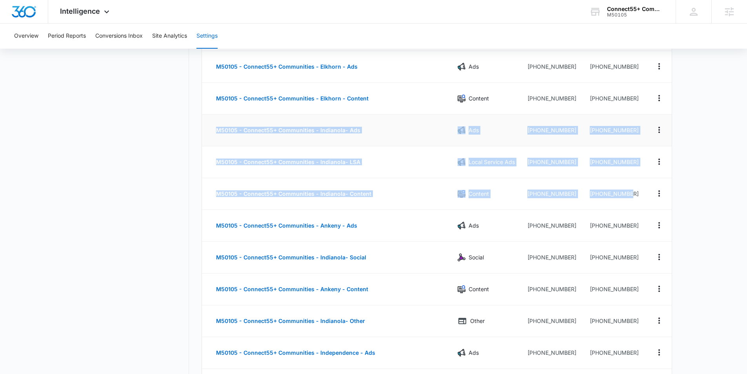
drag, startPoint x: 602, startPoint y: 175, endPoint x: 212, endPoint y: 124, distance: 393.8
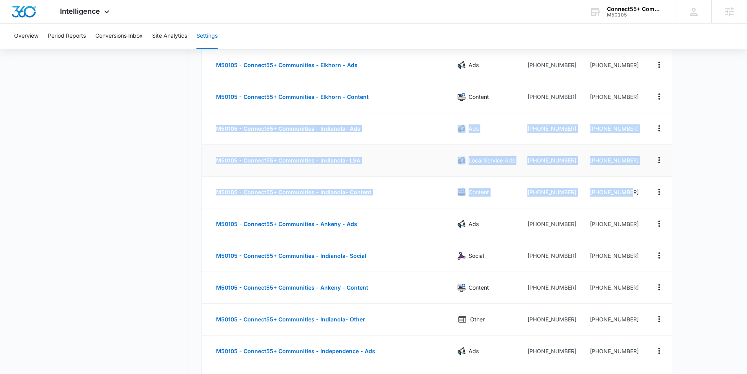
copy tbody "M50105 - Connect55+ Communities - Indianola- Ads Ads [PHONE_NUMBER] [PHONE_NUMB…"
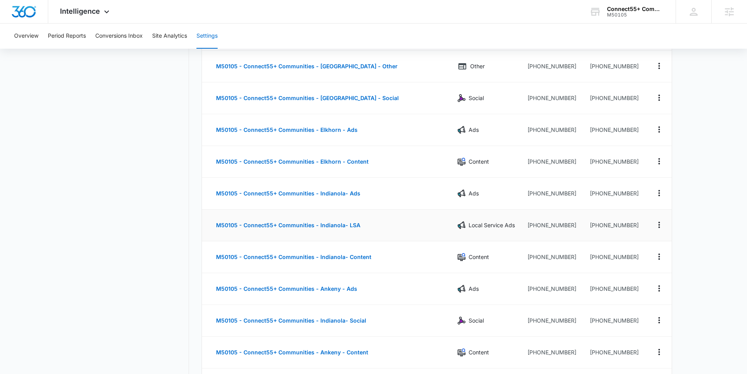
scroll to position [319, 0]
click at [658, 224] on icon "Actions" at bounding box center [659, 224] width 2 height 6
click at [623, 230] on div "Delete" at bounding box center [622, 229] width 16 height 5
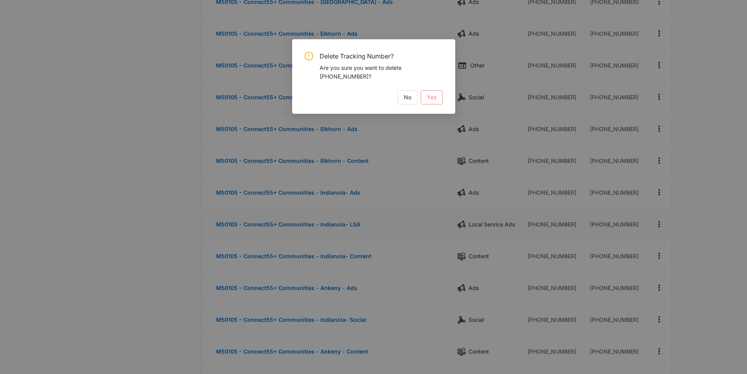
click at [430, 97] on span "Yes" at bounding box center [431, 97] width 9 height 9
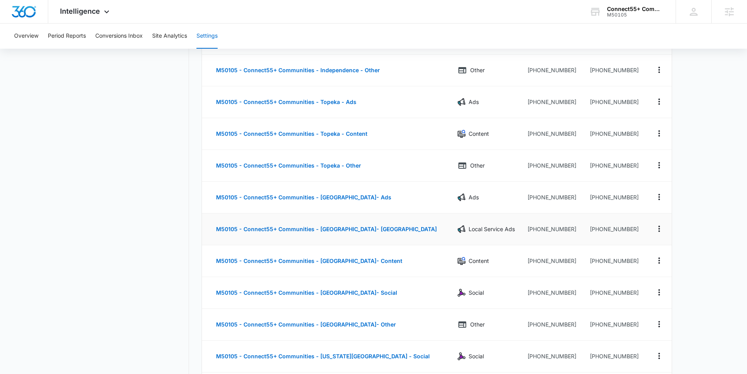
scroll to position [699, 0]
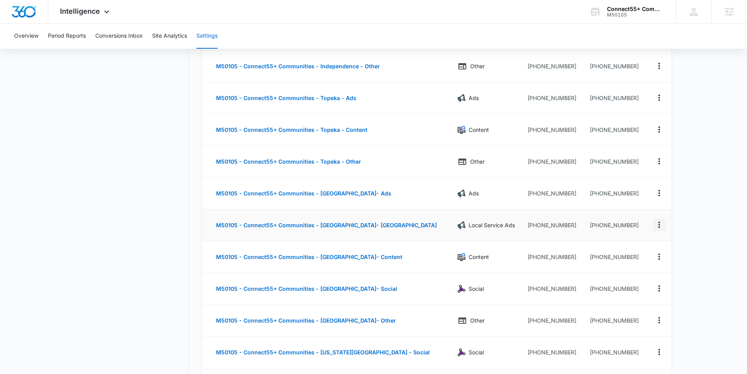
click at [661, 224] on icon "Actions" at bounding box center [658, 224] width 9 height 9
click at [610, 230] on button "Delete" at bounding box center [627, 231] width 45 height 12
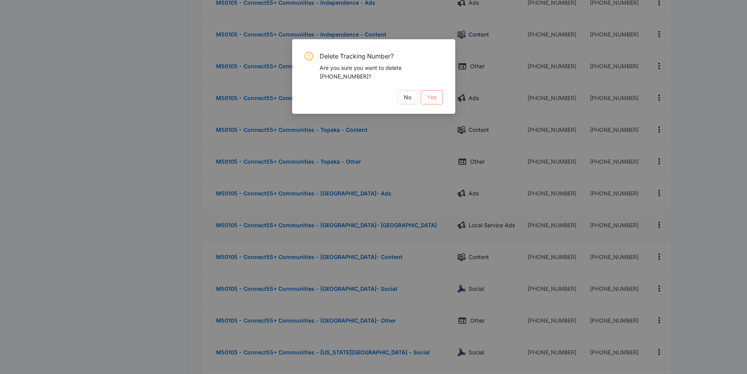
click at [435, 97] on span "Yes" at bounding box center [431, 97] width 9 height 9
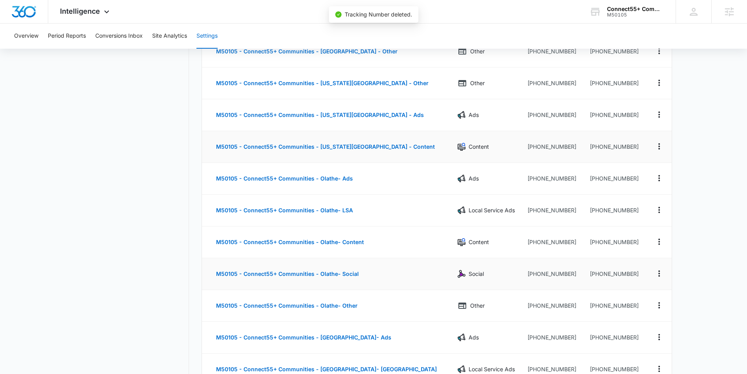
scroll to position [1083, 0]
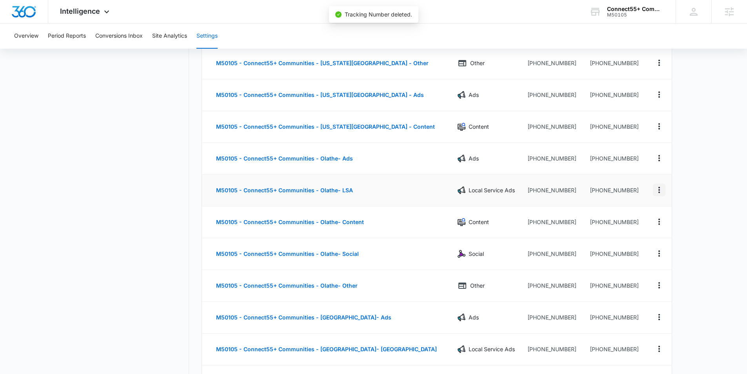
click at [661, 192] on icon "Actions" at bounding box center [658, 189] width 9 height 9
click at [630, 199] on button "Delete" at bounding box center [627, 196] width 45 height 12
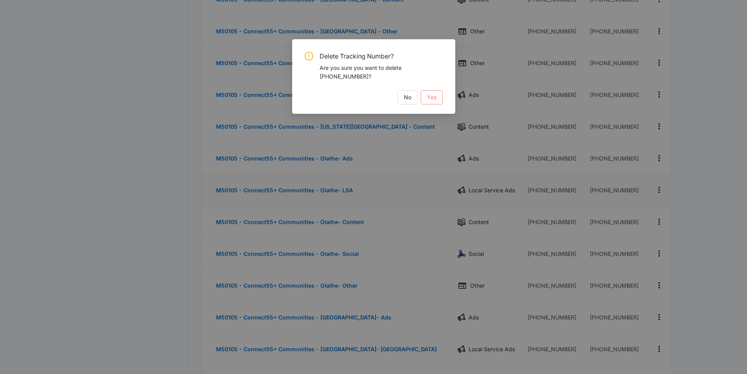
click at [431, 98] on span "Yes" at bounding box center [431, 97] width 9 height 9
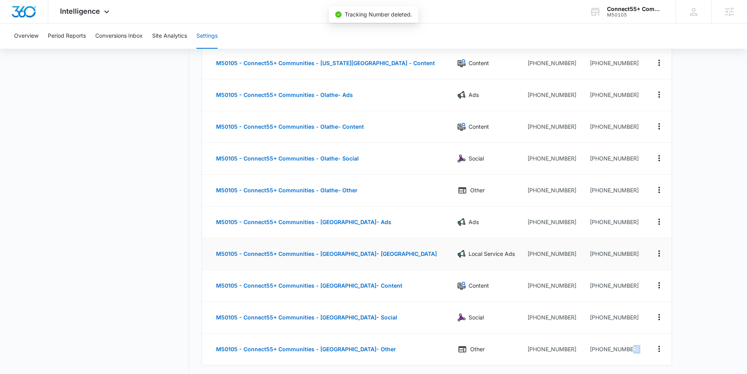
scroll to position [1162, 0]
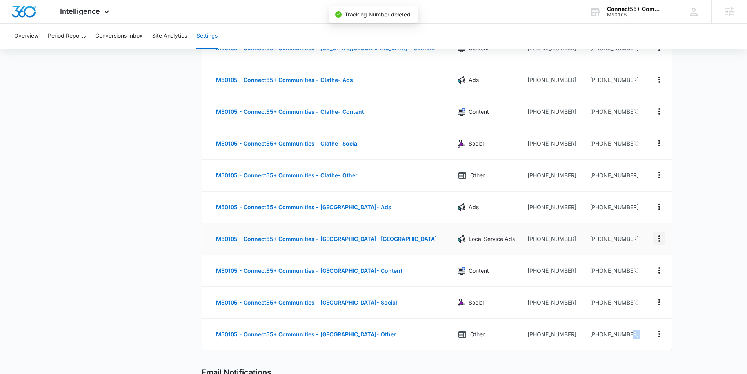
click at [656, 240] on icon "Actions" at bounding box center [658, 238] width 9 height 9
click at [627, 245] on div "Delete" at bounding box center [622, 244] width 16 height 5
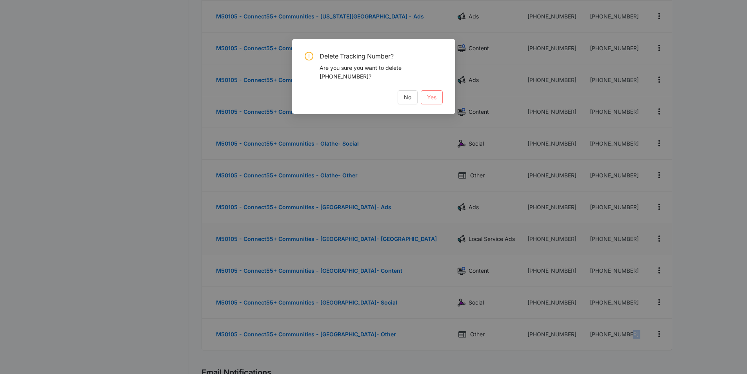
click at [434, 98] on span "Yes" at bounding box center [431, 97] width 9 height 9
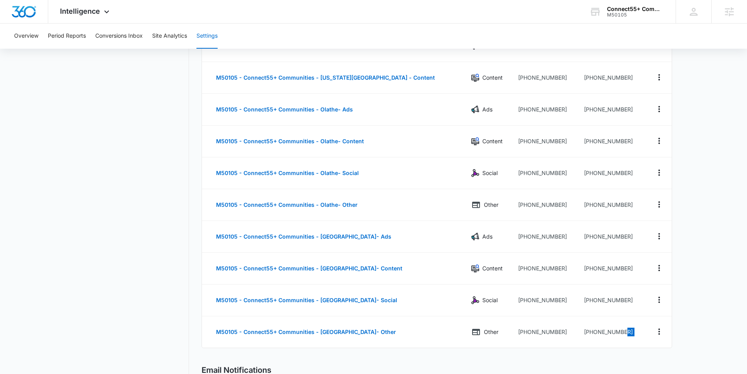
scroll to position [1133, 0]
drag, startPoint x: 620, startPoint y: 237, endPoint x: 579, endPoint y: 237, distance: 41.6
click at [578, 237] on td "[PHONE_NUMBER]" at bounding box center [611, 236] width 67 height 32
copy td "9133462658"
drag, startPoint x: 598, startPoint y: 107, endPoint x: 577, endPoint y: 107, distance: 20.4
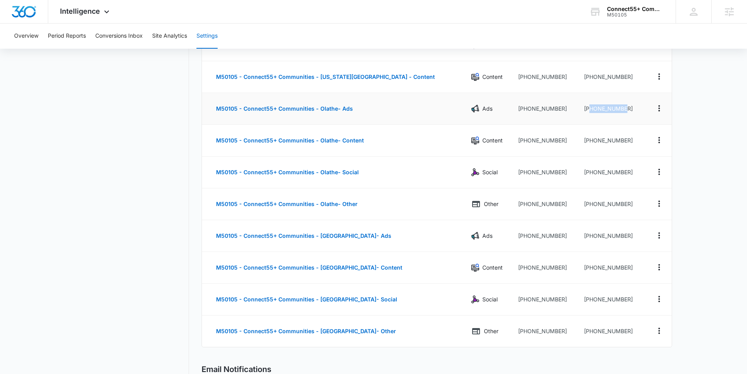
click at [578, 107] on td "[PHONE_NUMBER]" at bounding box center [611, 109] width 67 height 32
copy td "9132905815"
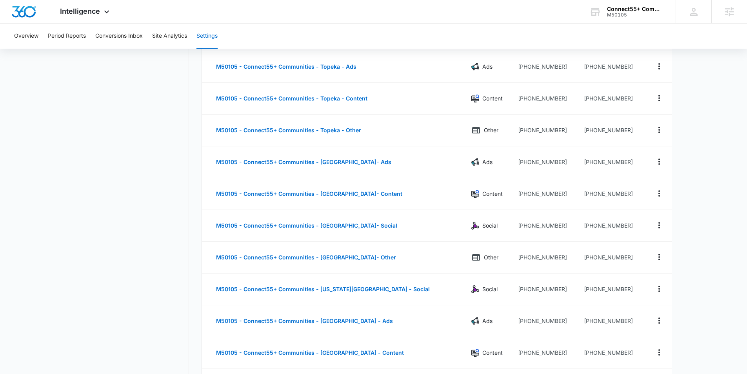
scroll to position [728, 0]
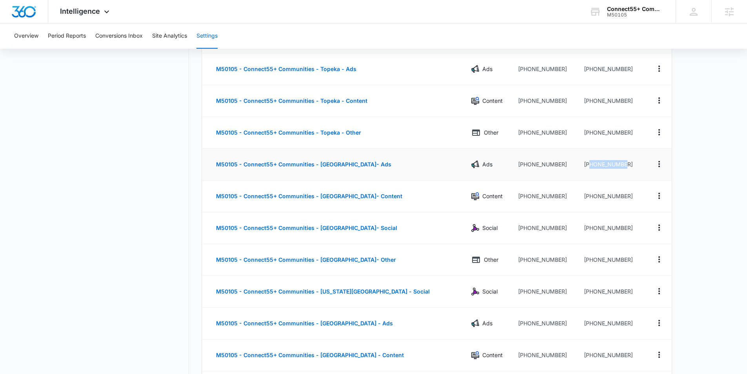
drag, startPoint x: 625, startPoint y: 165, endPoint x: 576, endPoint y: 166, distance: 49.4
click at [578, 166] on td "[PHONE_NUMBER]" at bounding box center [611, 165] width 67 height 32
copy td "8142043413"
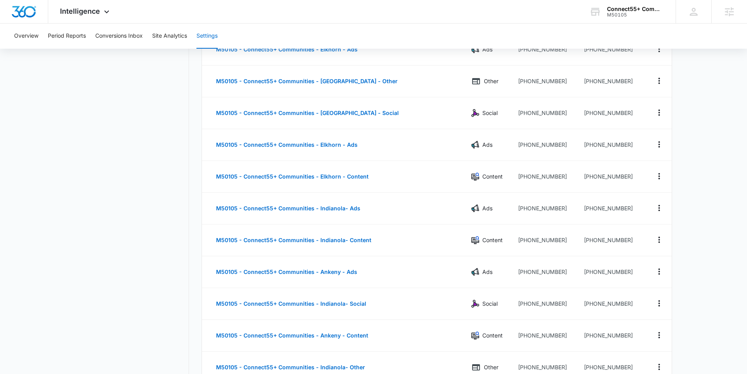
scroll to position [301, 0]
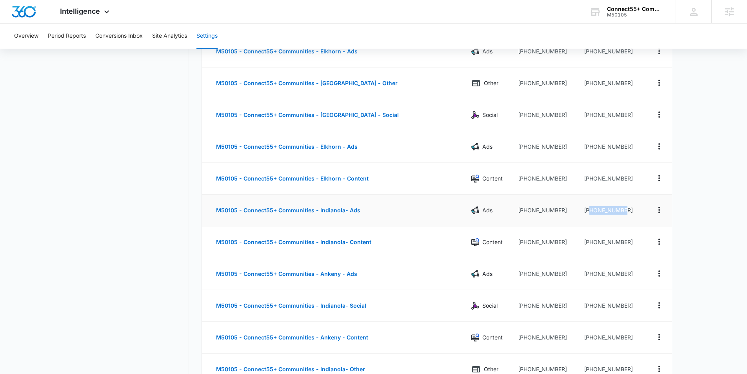
drag, startPoint x: 616, startPoint y: 211, endPoint x: 578, endPoint y: 211, distance: 38.8
click at [578, 211] on td "[PHONE_NUMBER]" at bounding box center [611, 210] width 67 height 32
copy td "5152062939"
drag, startPoint x: 615, startPoint y: 240, endPoint x: 584, endPoint y: 239, distance: 31.0
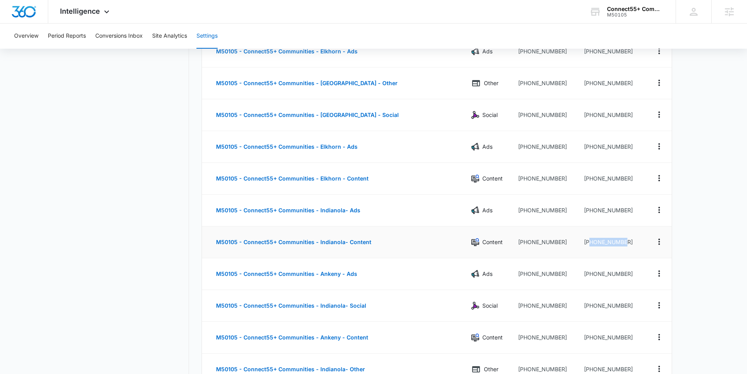
click at [578, 241] on td "[PHONE_NUMBER]" at bounding box center [611, 242] width 67 height 32
copy td "5152068822"
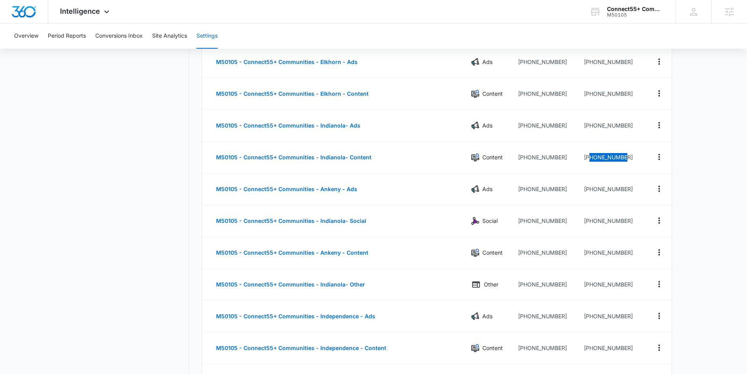
scroll to position [387, 0]
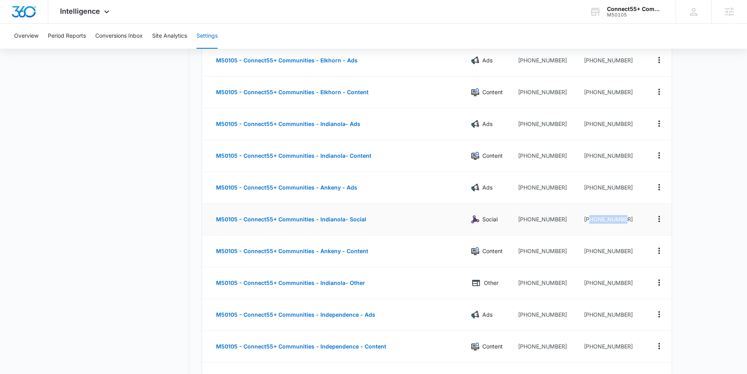
drag, startPoint x: 619, startPoint y: 219, endPoint x: 577, endPoint y: 222, distance: 42.9
click at [578, 220] on td "[PHONE_NUMBER]" at bounding box center [611, 219] width 67 height 32
drag, startPoint x: 595, startPoint y: 283, endPoint x: 582, endPoint y: 283, distance: 12.9
click at [578, 283] on td "[PHONE_NUMBER]" at bounding box center [611, 283] width 67 height 32
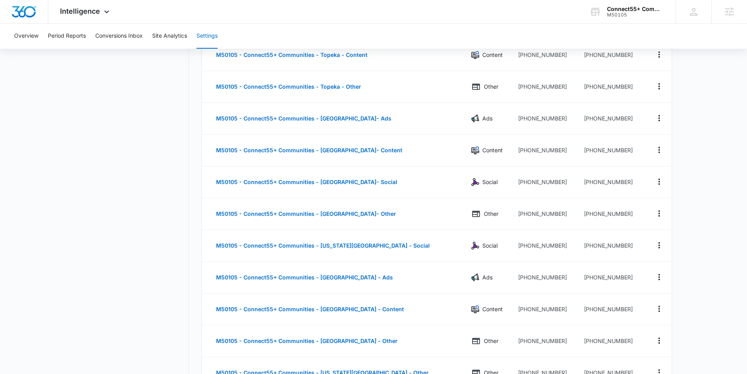
scroll to position [776, 0]
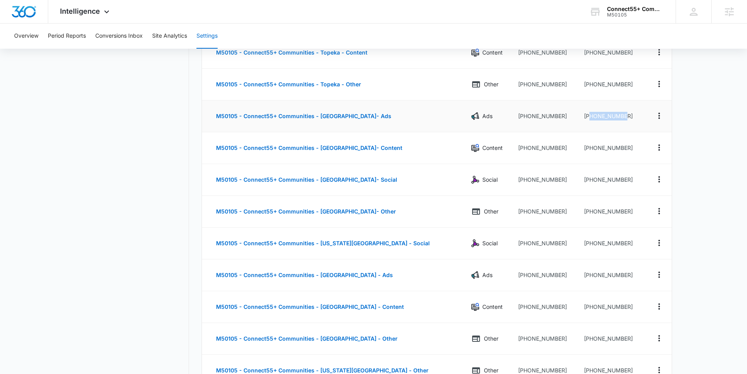
drag, startPoint x: 619, startPoint y: 115, endPoint x: 579, endPoint y: 115, distance: 40.8
click at [579, 115] on td "[PHONE_NUMBER]" at bounding box center [611, 116] width 67 height 32
drag, startPoint x: 616, startPoint y: 148, endPoint x: 583, endPoint y: 150, distance: 33.0
click at [578, 148] on td "[PHONE_NUMBER]" at bounding box center [611, 148] width 67 height 32
drag, startPoint x: 621, startPoint y: 178, endPoint x: 578, endPoint y: 180, distance: 42.4
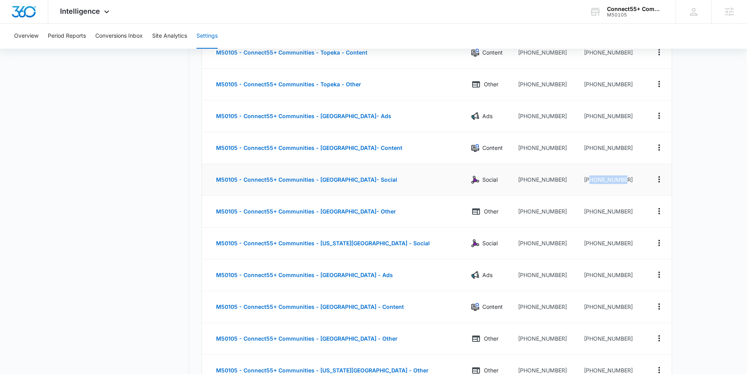
click at [578, 180] on td "[PHONE_NUMBER]" at bounding box center [611, 180] width 67 height 32
drag, startPoint x: 617, startPoint y: 211, endPoint x: 576, endPoint y: 212, distance: 40.4
click at [578, 212] on td "[PHONE_NUMBER]" at bounding box center [611, 212] width 67 height 32
drag, startPoint x: 578, startPoint y: 212, endPoint x: 614, endPoint y: 212, distance: 36.5
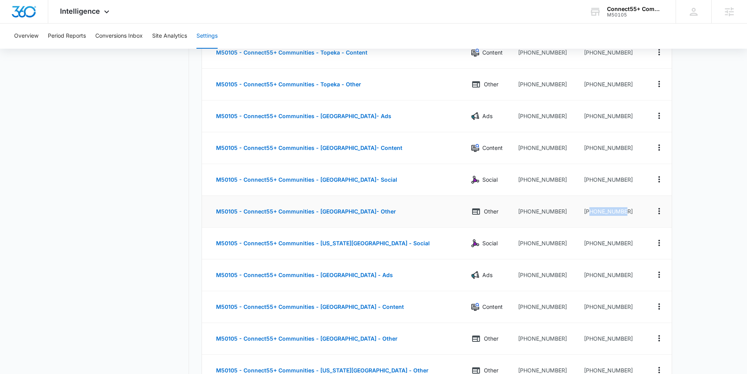
click at [622, 213] on td "[PHONE_NUMBER]" at bounding box center [611, 212] width 67 height 32
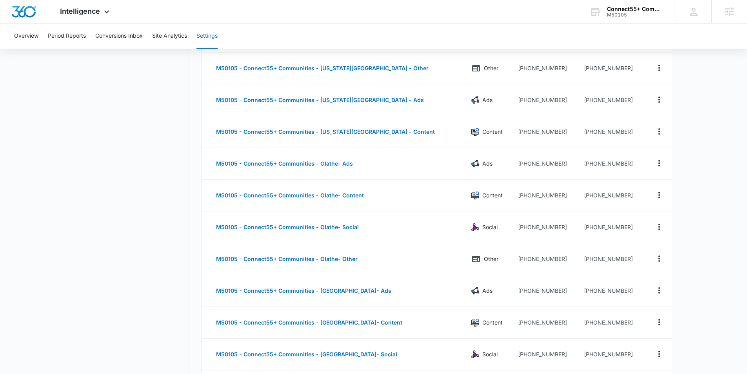
scroll to position [1079, 0]
drag, startPoint x: 614, startPoint y: 163, endPoint x: 528, endPoint y: 183, distance: 88.9
click at [578, 162] on td "[PHONE_NUMBER]" at bounding box center [611, 163] width 67 height 32
drag, startPoint x: 616, startPoint y: 193, endPoint x: 578, endPoint y: 196, distance: 38.2
click at [578, 196] on td "[PHONE_NUMBER]" at bounding box center [611, 195] width 67 height 32
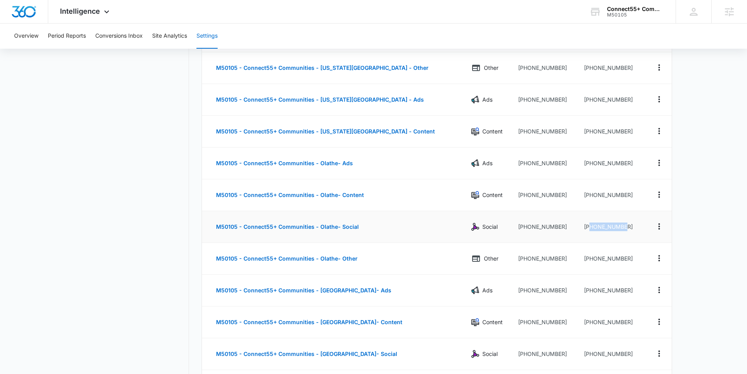
drag, startPoint x: 610, startPoint y: 228, endPoint x: 578, endPoint y: 229, distance: 32.2
click at [578, 229] on td "[PHONE_NUMBER]" at bounding box center [611, 227] width 67 height 32
drag, startPoint x: 615, startPoint y: 259, endPoint x: 578, endPoint y: 259, distance: 36.9
click at [578, 259] on td "[PHONE_NUMBER]" at bounding box center [611, 259] width 67 height 32
drag, startPoint x: 618, startPoint y: 290, endPoint x: 577, endPoint y: 291, distance: 41.6
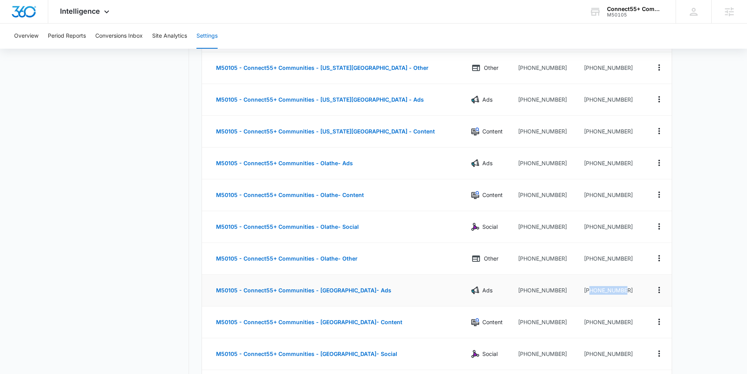
click at [578, 291] on td "[PHONE_NUMBER]" at bounding box center [611, 290] width 67 height 32
drag, startPoint x: 618, startPoint y: 322, endPoint x: 577, endPoint y: 323, distance: 40.8
click at [578, 323] on td "[PHONE_NUMBER]" at bounding box center [611, 322] width 67 height 32
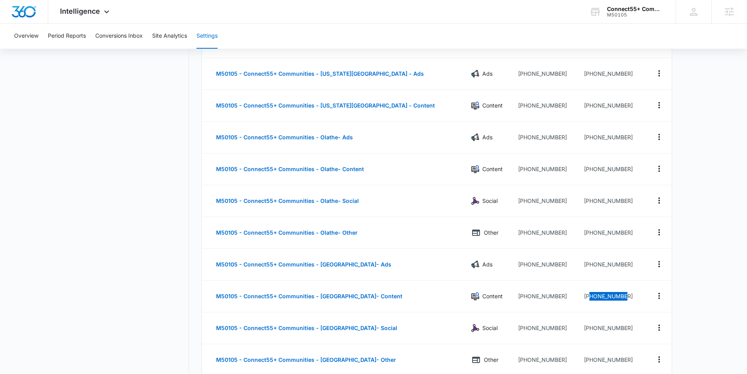
scroll to position [1115, 0]
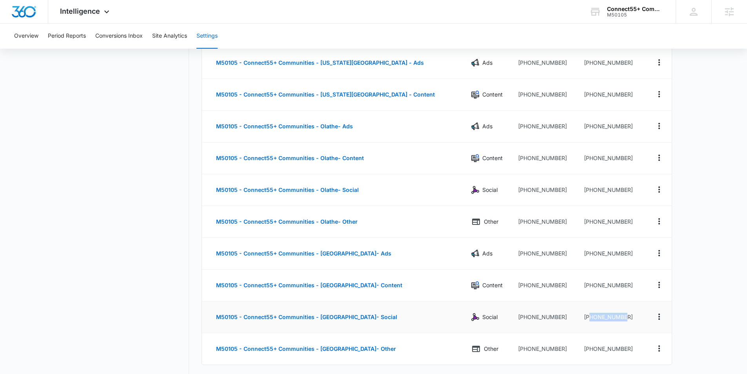
drag, startPoint x: 606, startPoint y: 316, endPoint x: 578, endPoint y: 316, distance: 27.8
click at [578, 316] on td "[PHONE_NUMBER]" at bounding box center [611, 317] width 67 height 32
drag, startPoint x: 616, startPoint y: 349, endPoint x: 578, endPoint y: 348, distance: 38.0
click at [578, 348] on td "[PHONE_NUMBER]" at bounding box center [611, 348] width 67 height 31
